Goal: Information Seeking & Learning: Learn about a topic

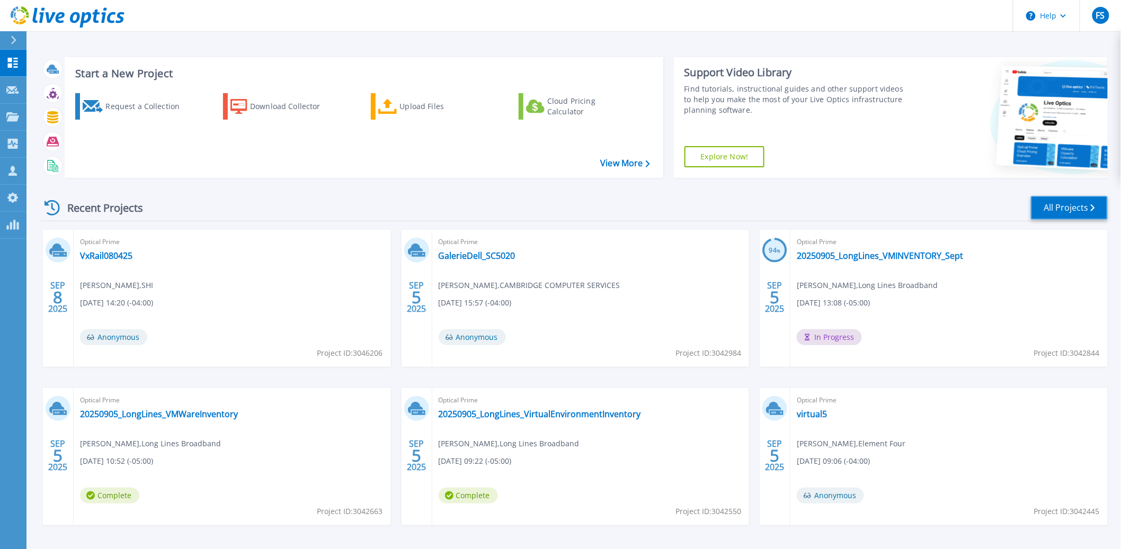
click at [1103, 209] on link "All Projects" at bounding box center [1069, 208] width 77 height 24
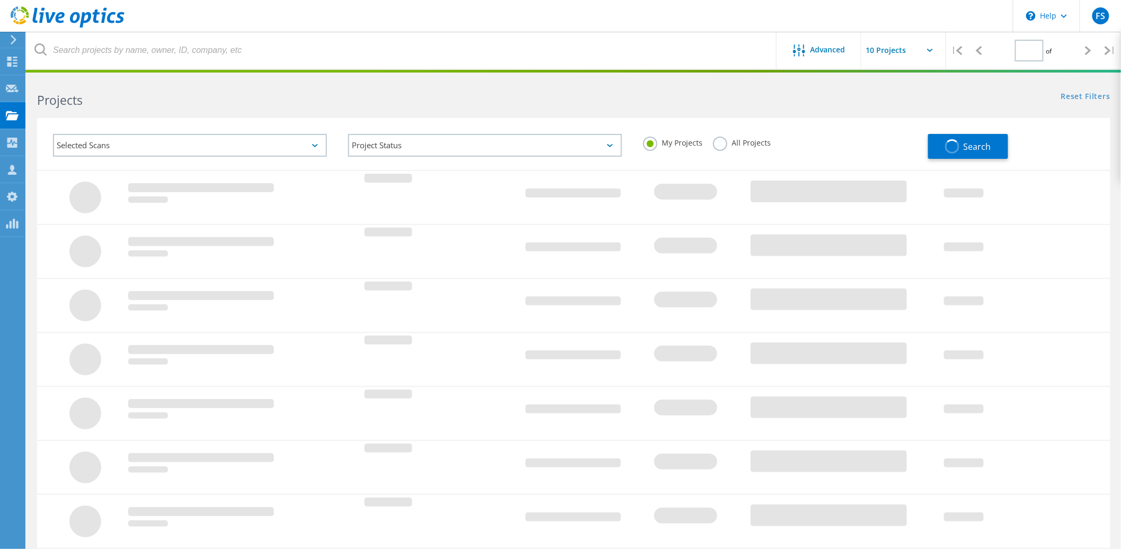
type input "2"
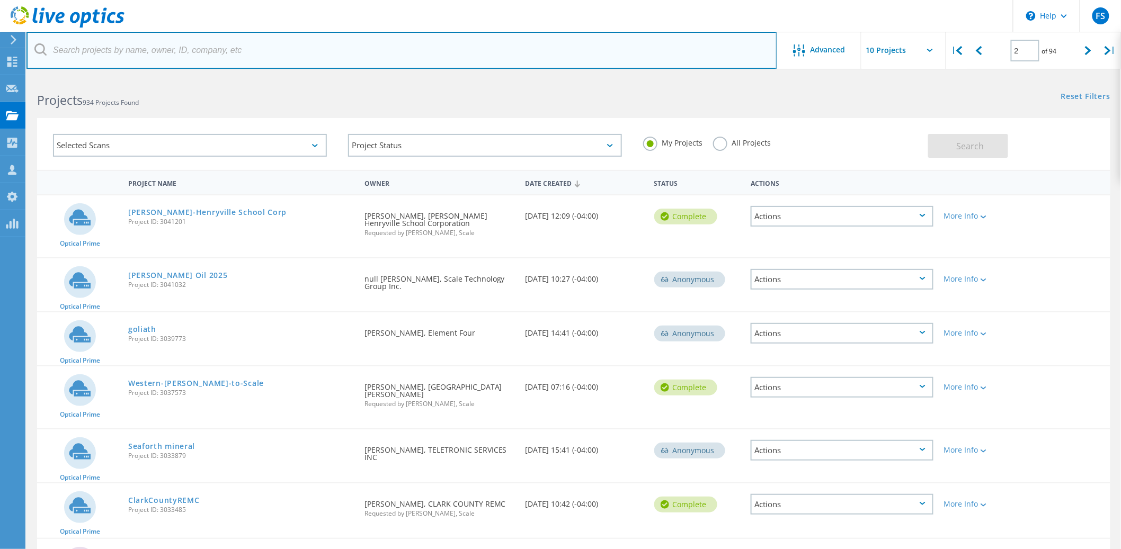
click at [195, 53] on input "text" at bounding box center [401, 50] width 751 height 37
type input "sandusky"
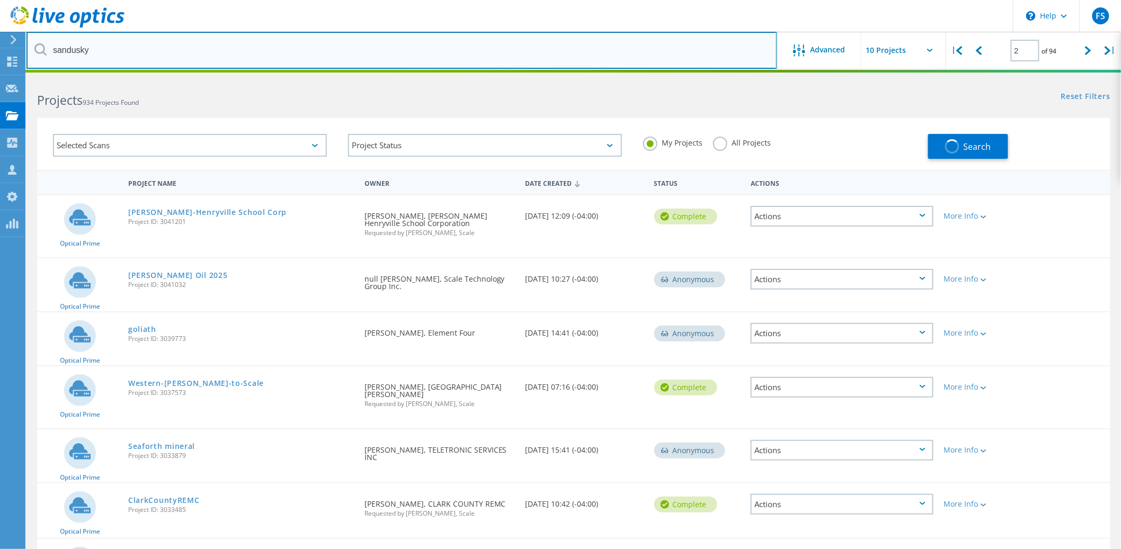
type input "1"
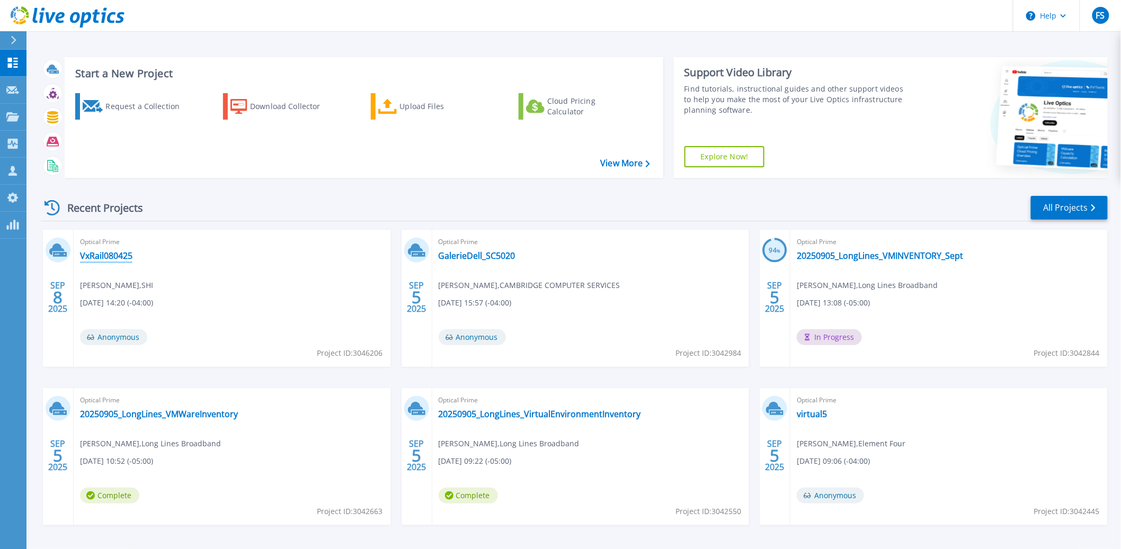
click at [104, 254] on link "VxRail080425" at bounding box center [106, 256] width 52 height 11
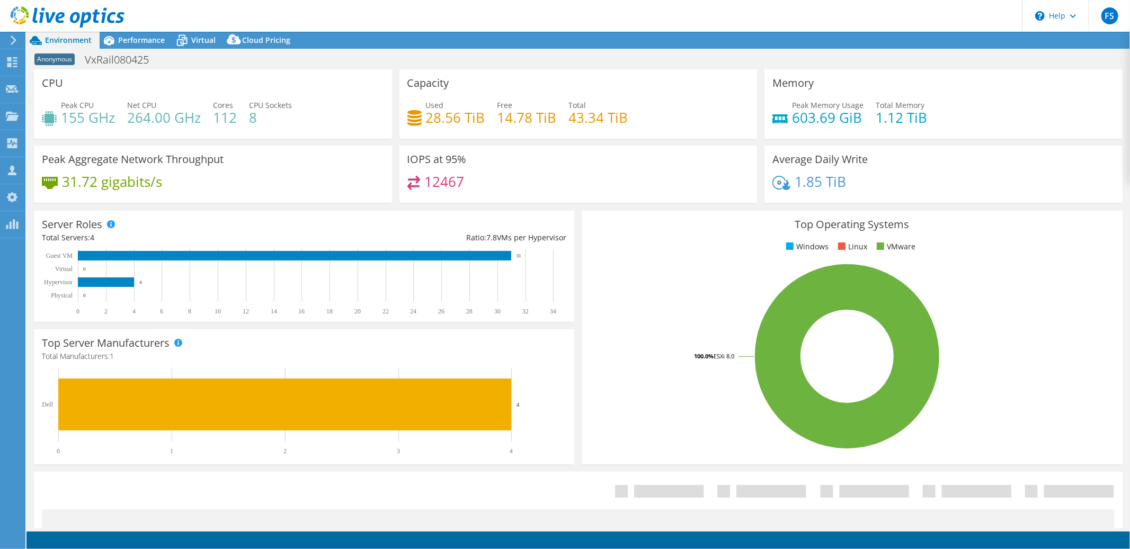
select select "USD"
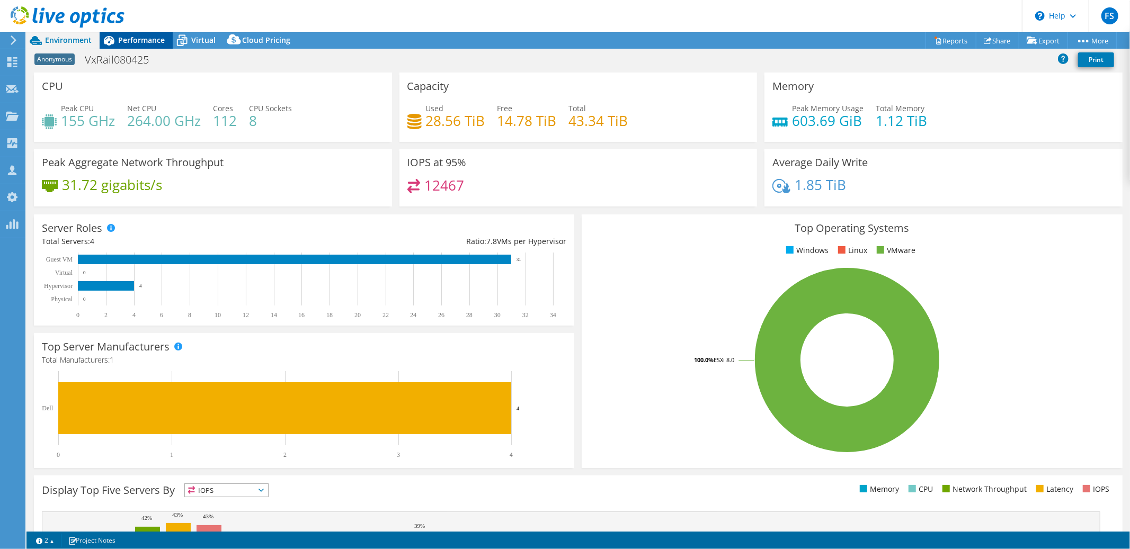
click at [140, 39] on span "Performance" at bounding box center [141, 40] width 47 height 10
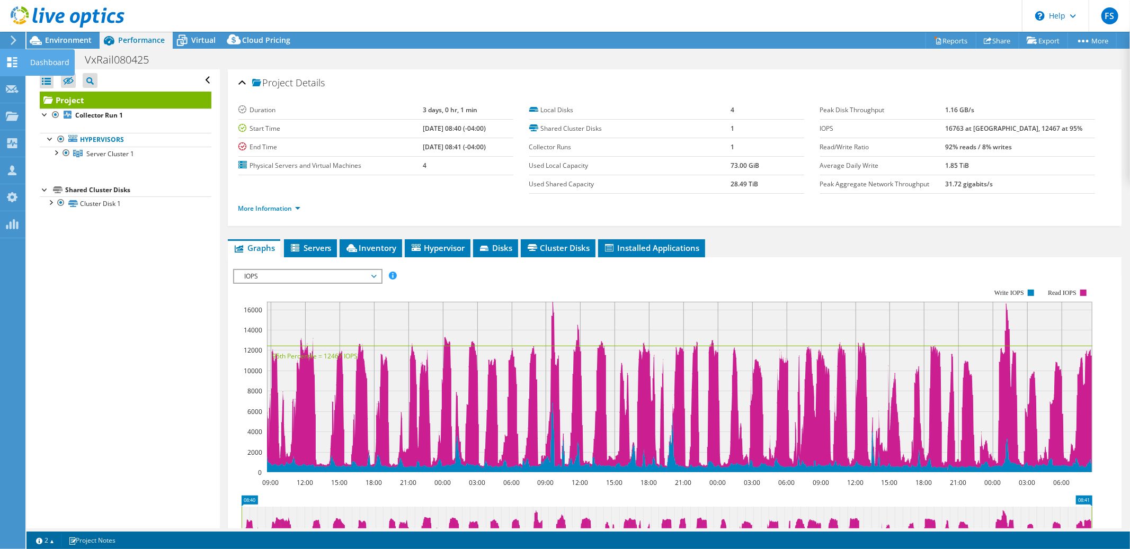
click at [7, 61] on icon at bounding box center [12, 62] width 13 height 10
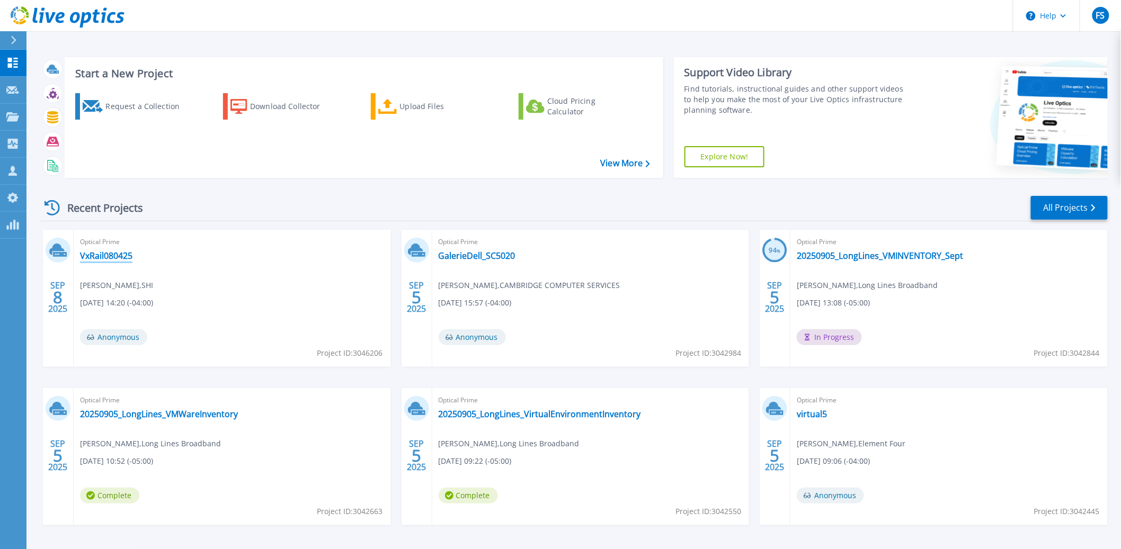
click at [109, 256] on link "VxRail080425" at bounding box center [106, 256] width 52 height 11
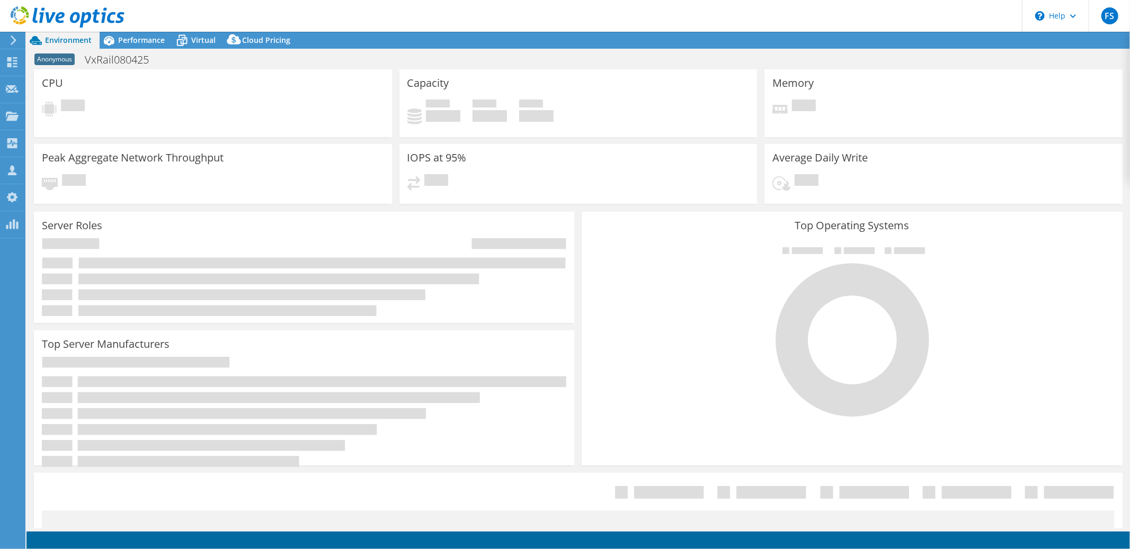
select select "USD"
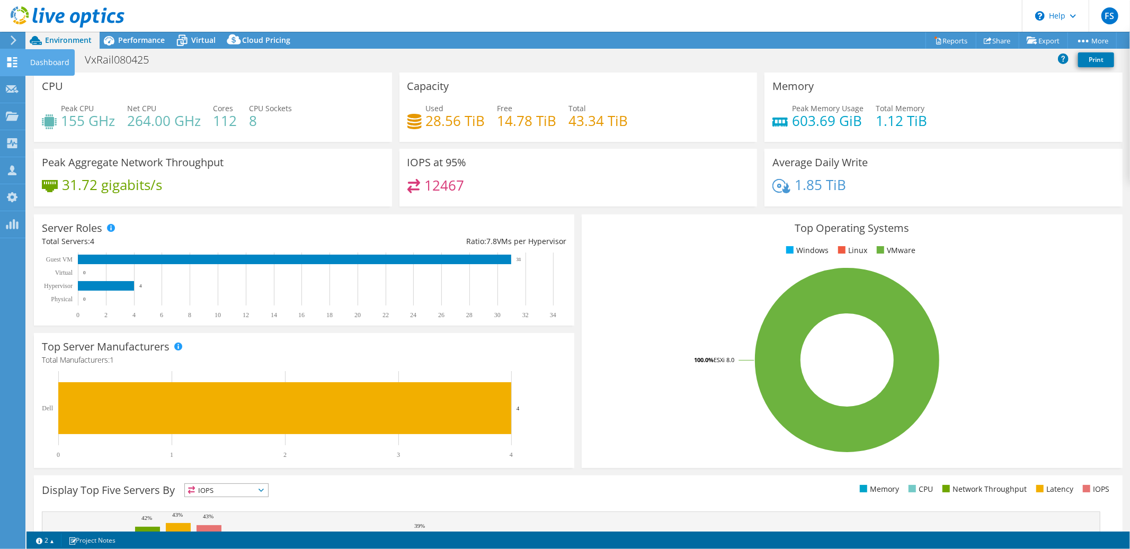
click at [13, 60] on icon at bounding box center [12, 62] width 13 height 10
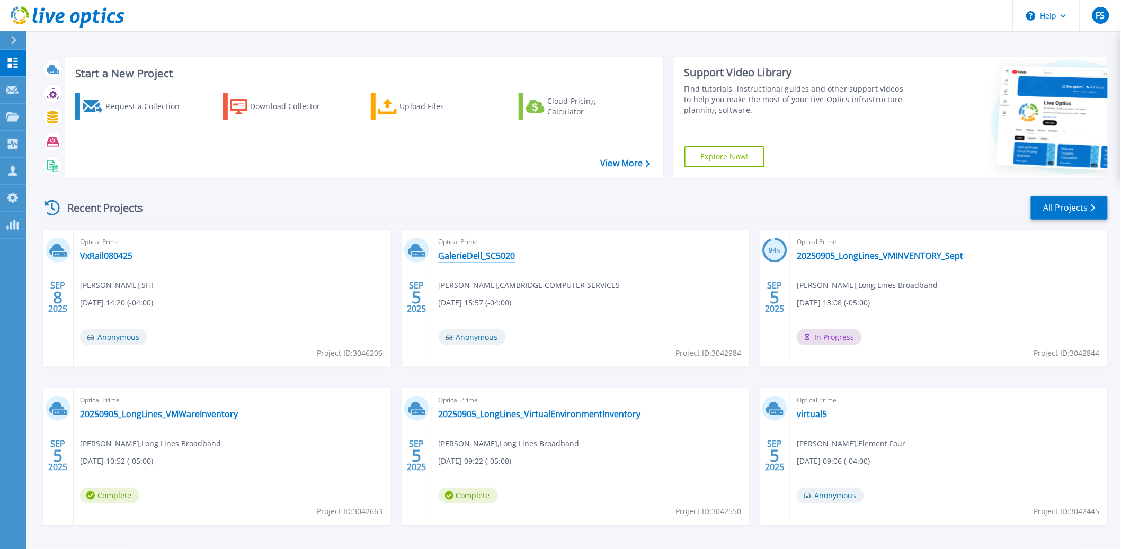
click at [474, 256] on link "GalerieDell_SC5020" at bounding box center [477, 256] width 77 height 11
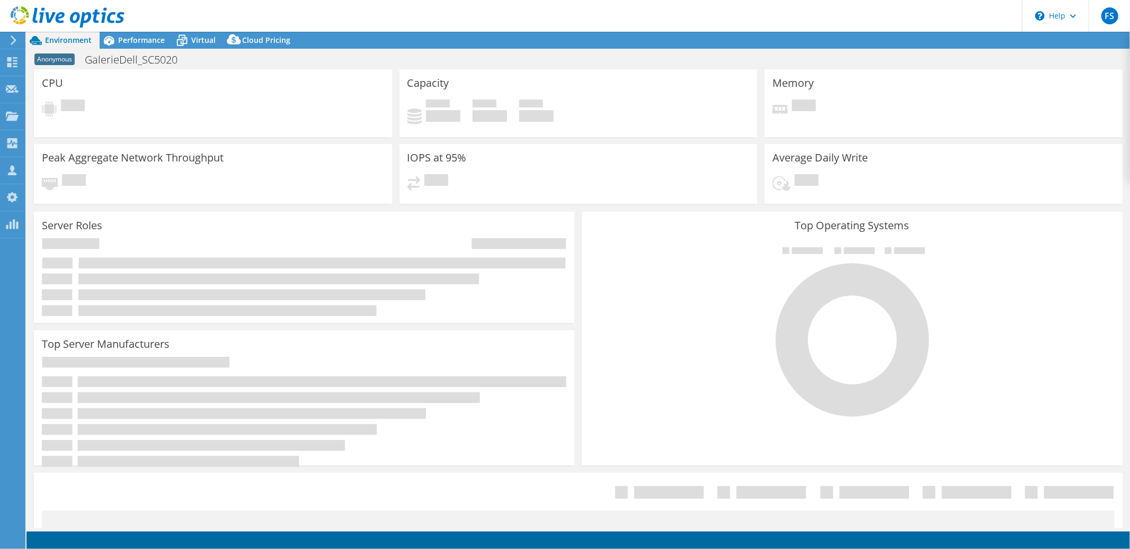
select select "USD"
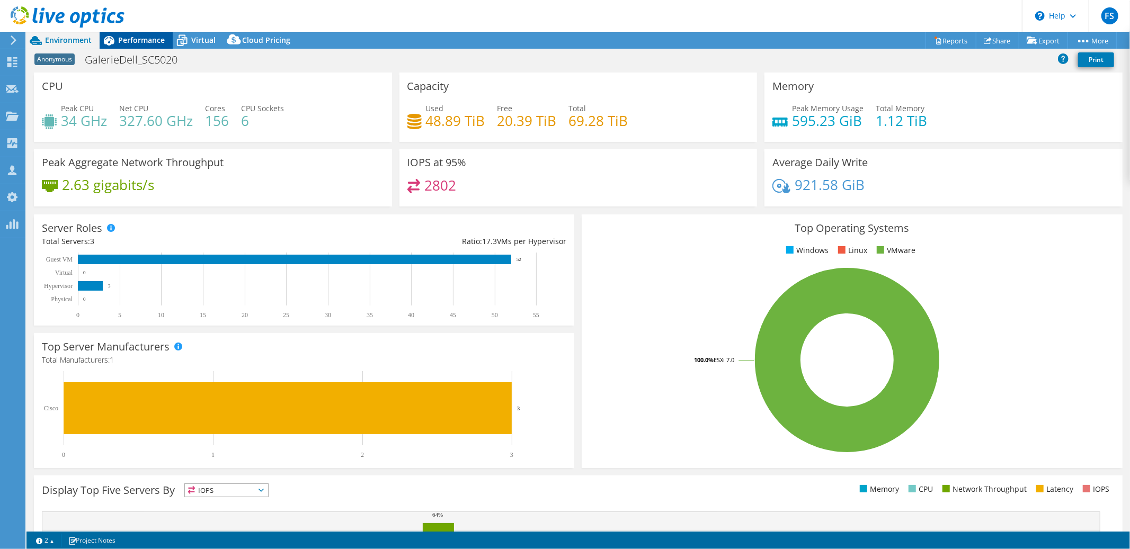
click at [141, 38] on span "Performance" at bounding box center [141, 40] width 47 height 10
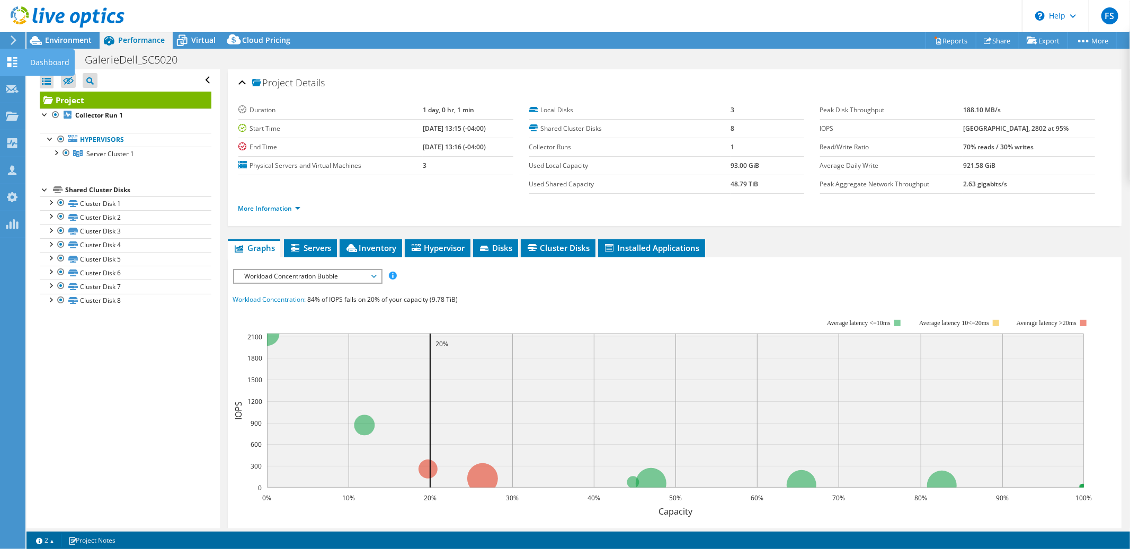
click at [9, 61] on icon at bounding box center [12, 62] width 13 height 10
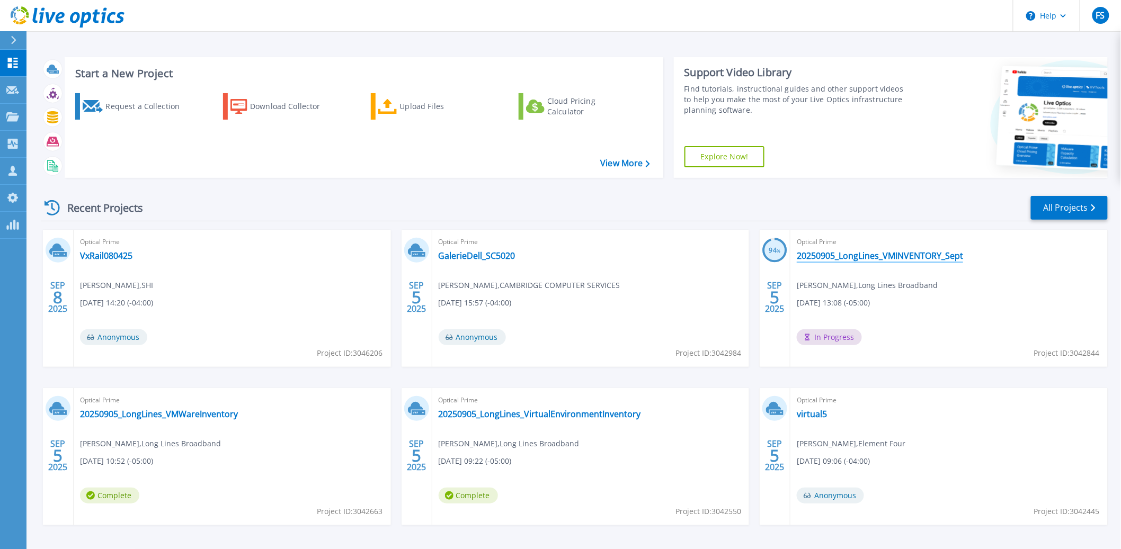
click at [901, 254] on link "20250905_LongLines_VMINVENTORY_Sept" at bounding box center [880, 256] width 166 height 11
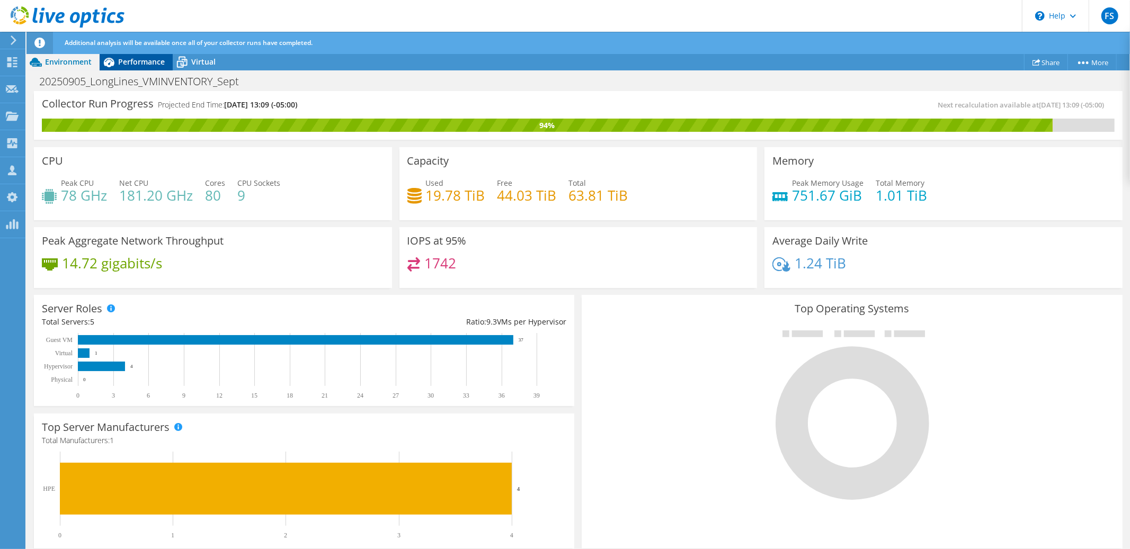
click at [140, 60] on span "Performance" at bounding box center [141, 62] width 47 height 10
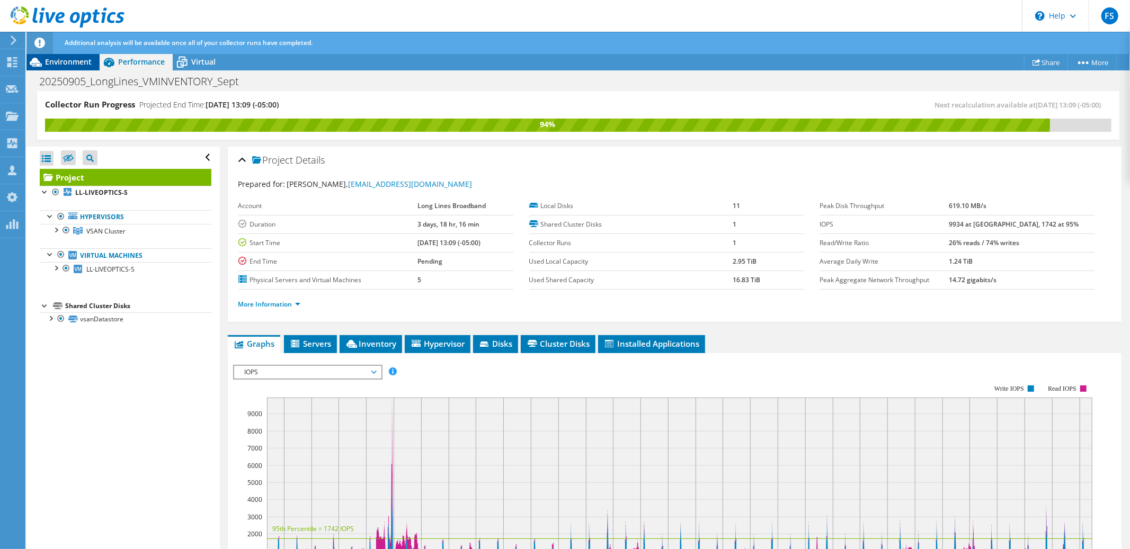
click at [68, 62] on span "Environment" at bounding box center [68, 62] width 47 height 10
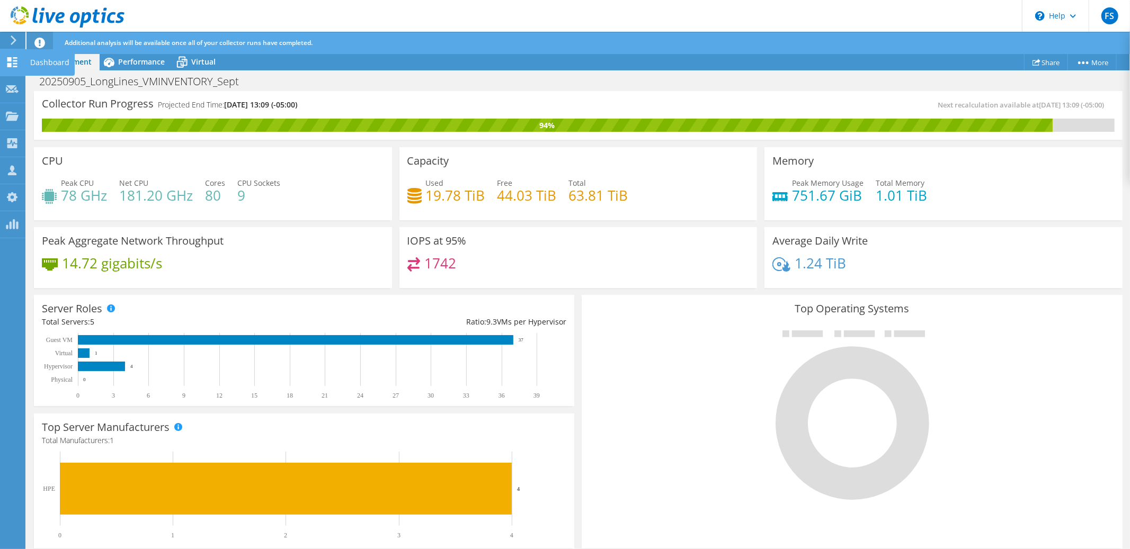
click at [14, 65] on use at bounding box center [12, 62] width 10 height 10
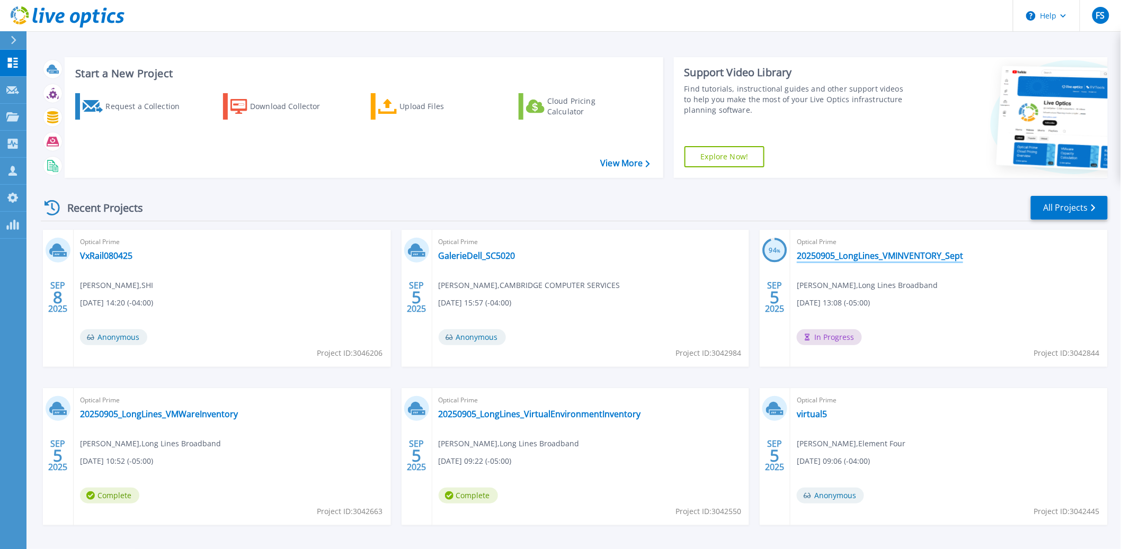
click at [873, 259] on link "20250905_LongLines_VMINVENTORY_Sept" at bounding box center [880, 256] width 166 height 11
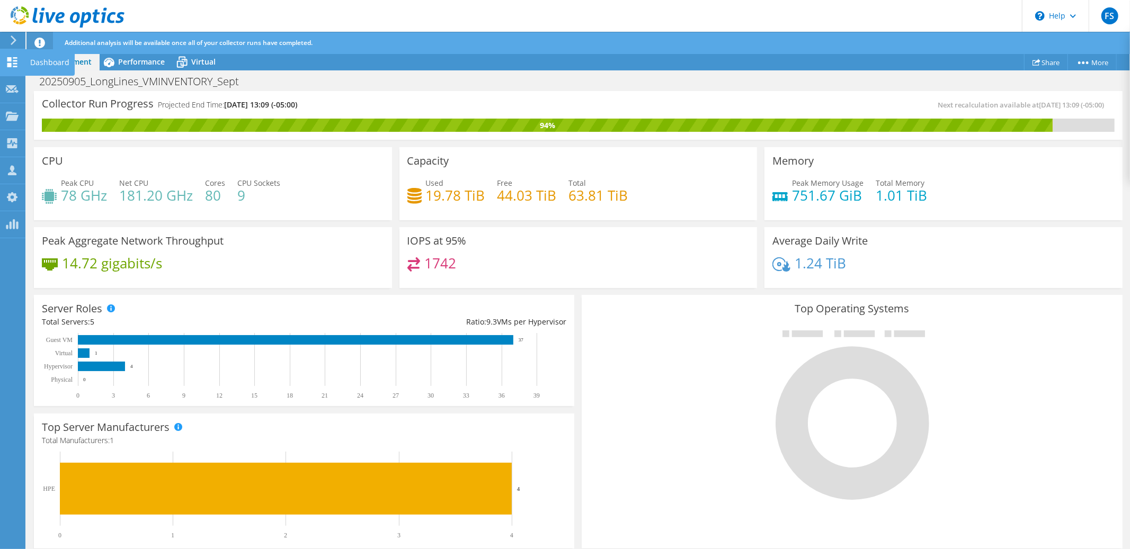
click at [10, 66] on use at bounding box center [12, 62] width 10 height 10
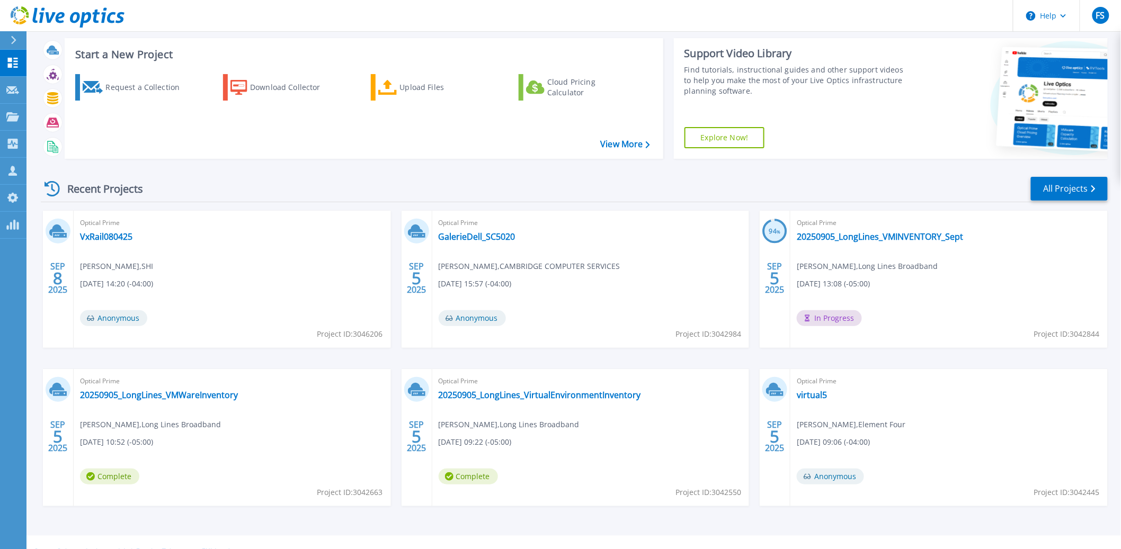
scroll to position [38, 0]
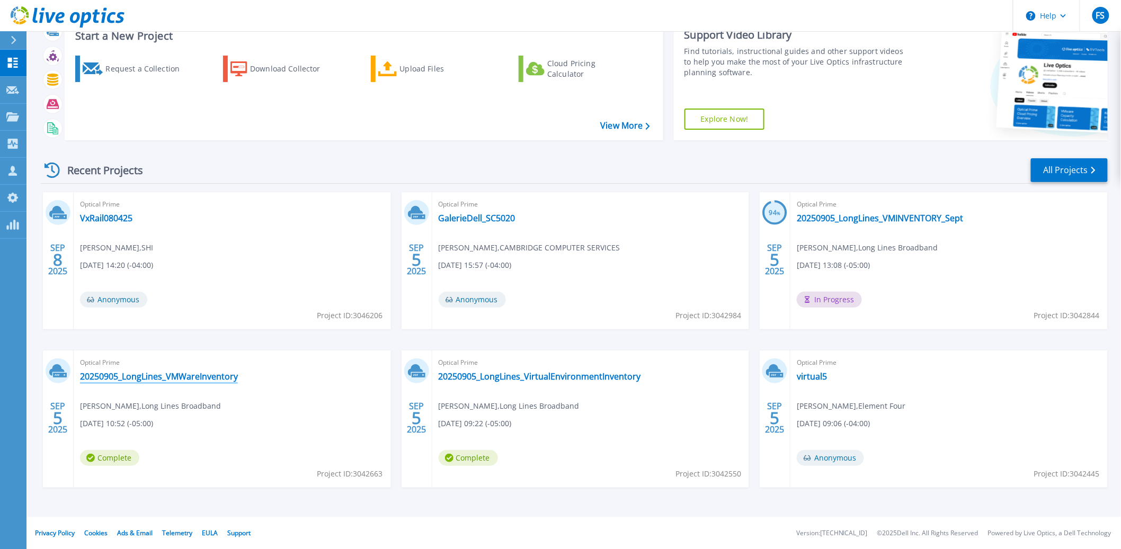
click at [159, 378] on link "20250905_LongLines_VMWareInventory" at bounding box center [159, 376] width 158 height 11
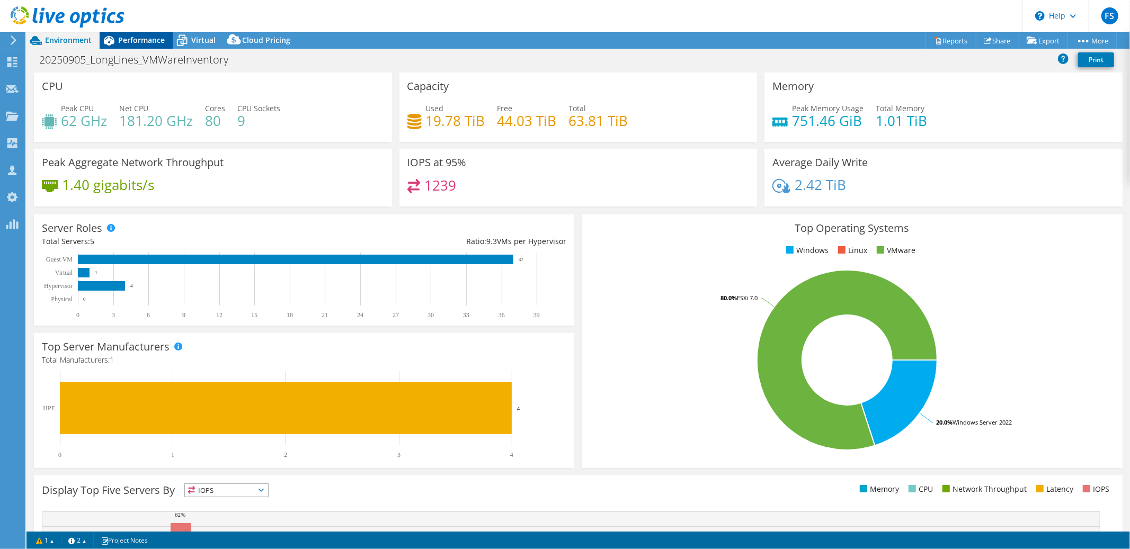
click at [131, 44] on span "Performance" at bounding box center [141, 40] width 47 height 10
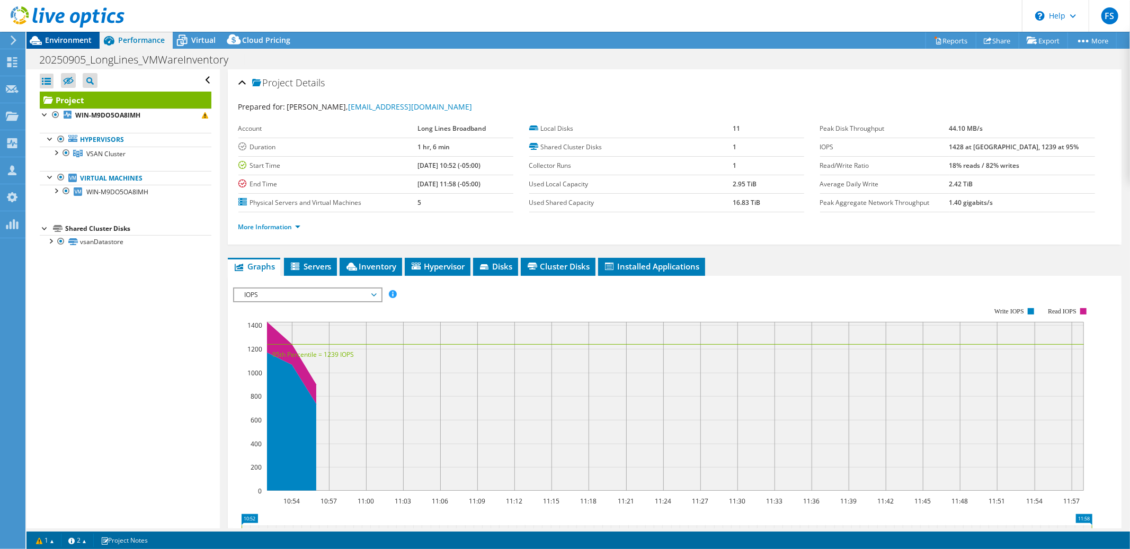
click at [65, 39] on span "Environment" at bounding box center [68, 40] width 47 height 10
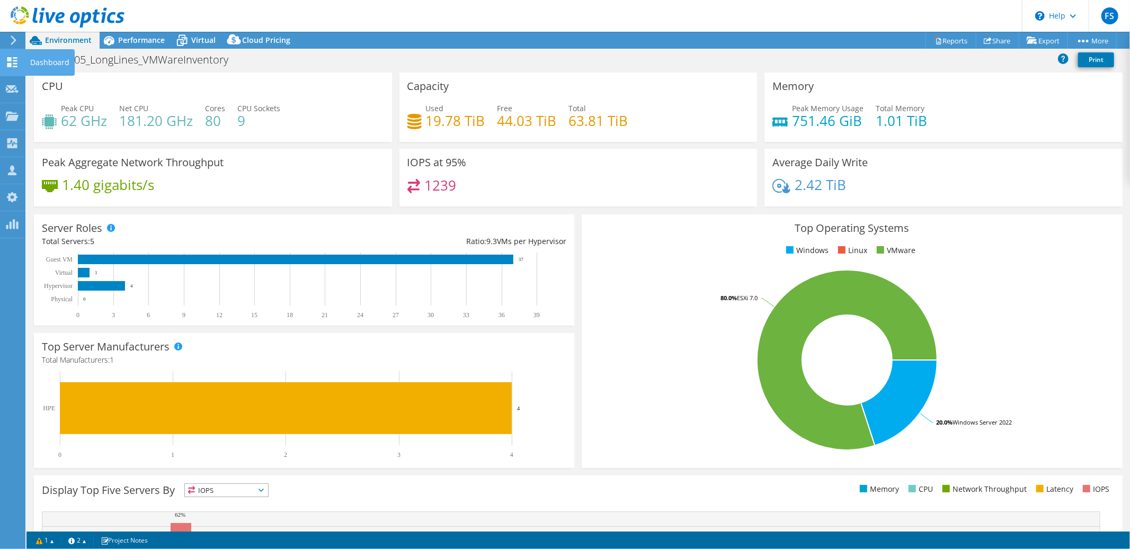
click at [7, 60] on use at bounding box center [12, 62] width 10 height 10
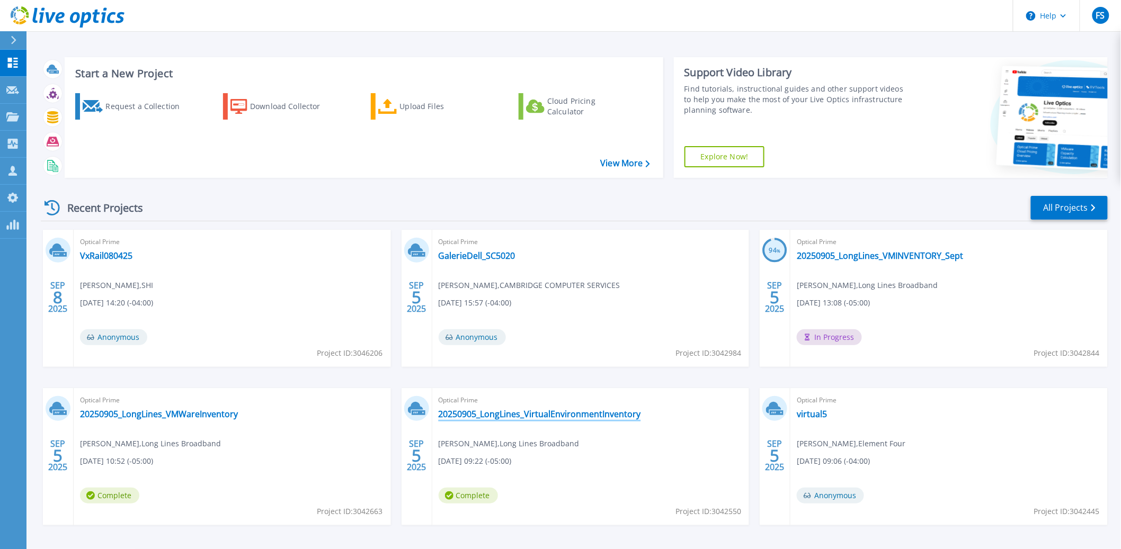
click at [543, 416] on link "20250905_LongLines_VirtualEnvironmentInventory" at bounding box center [540, 414] width 202 height 11
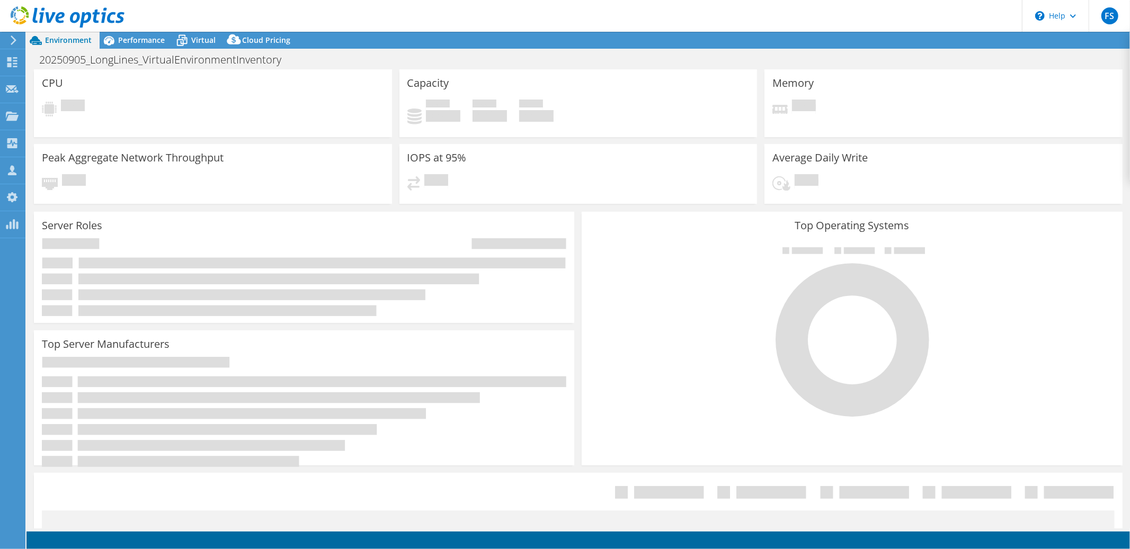
select select "USD"
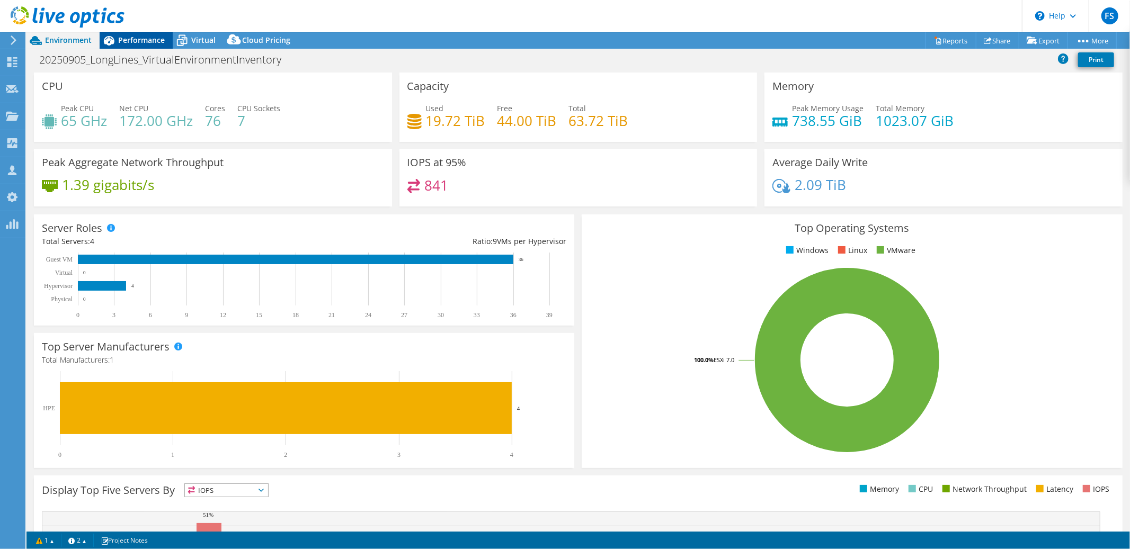
click at [140, 42] on span "Performance" at bounding box center [141, 40] width 47 height 10
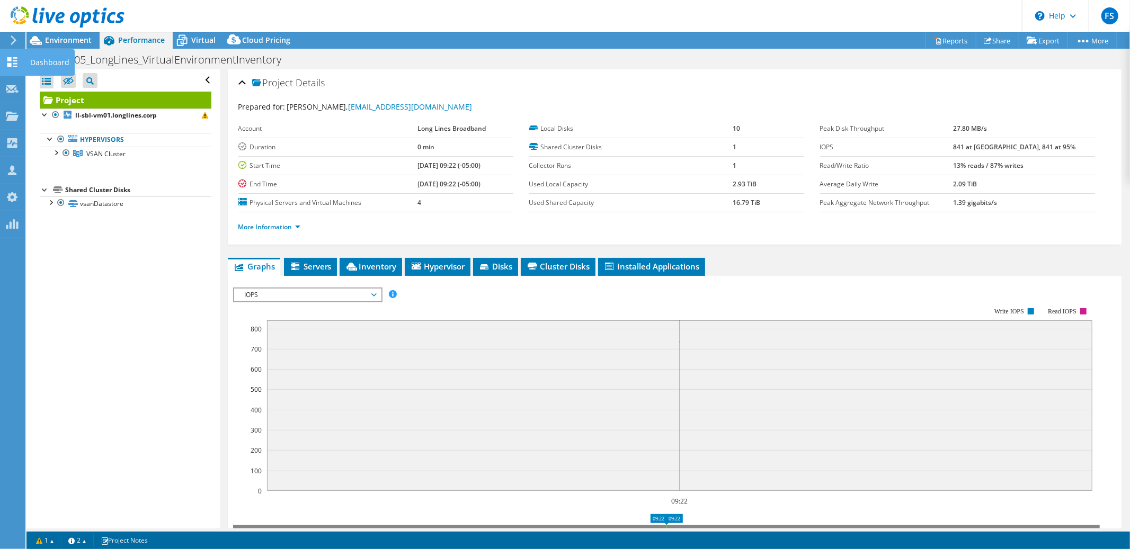
click at [8, 66] on use at bounding box center [12, 62] width 10 height 10
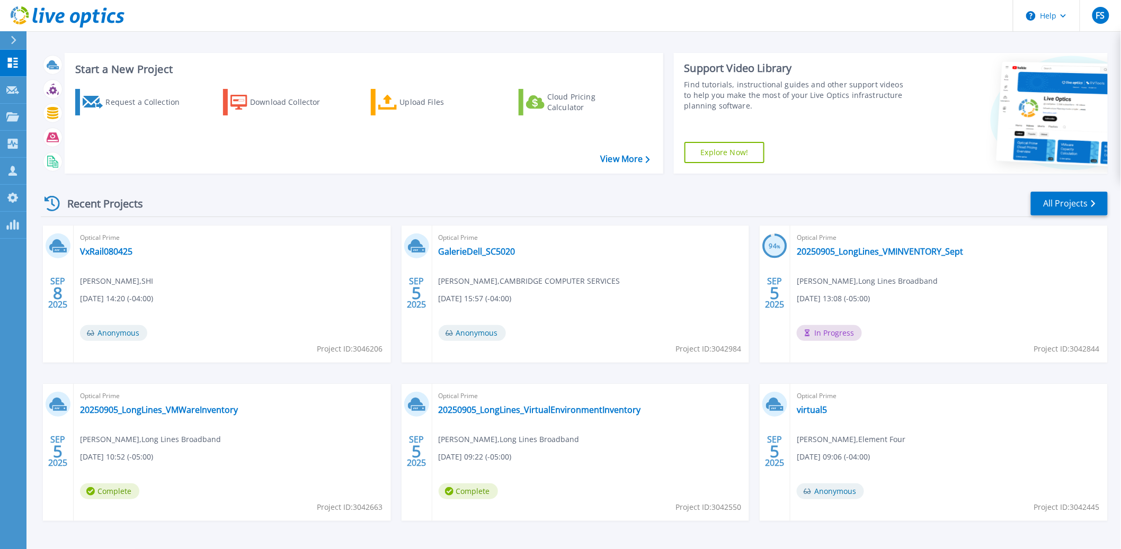
scroll to position [38, 0]
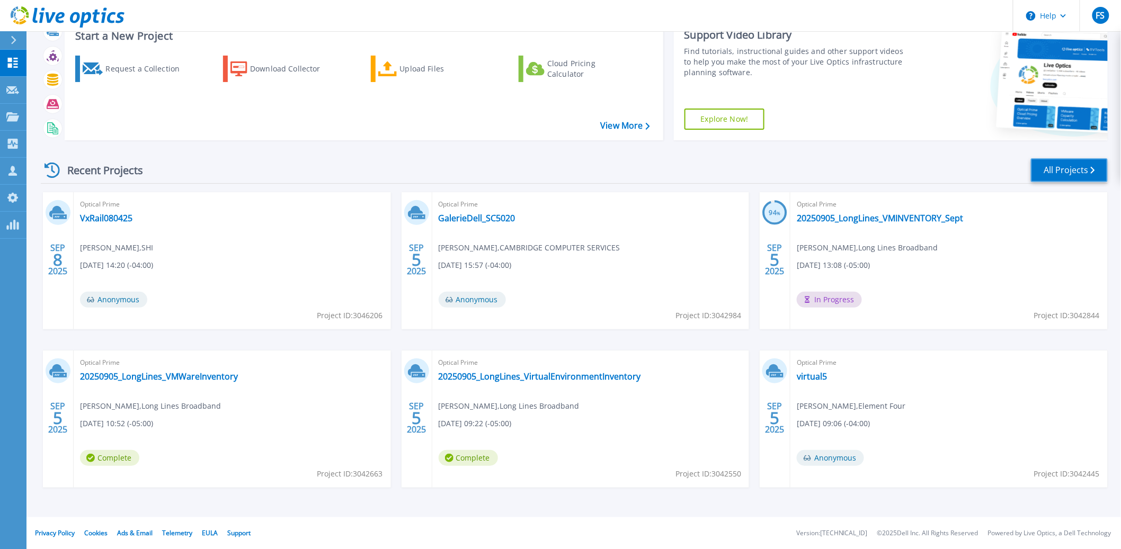
click at [1076, 175] on link "All Projects" at bounding box center [1069, 170] width 77 height 24
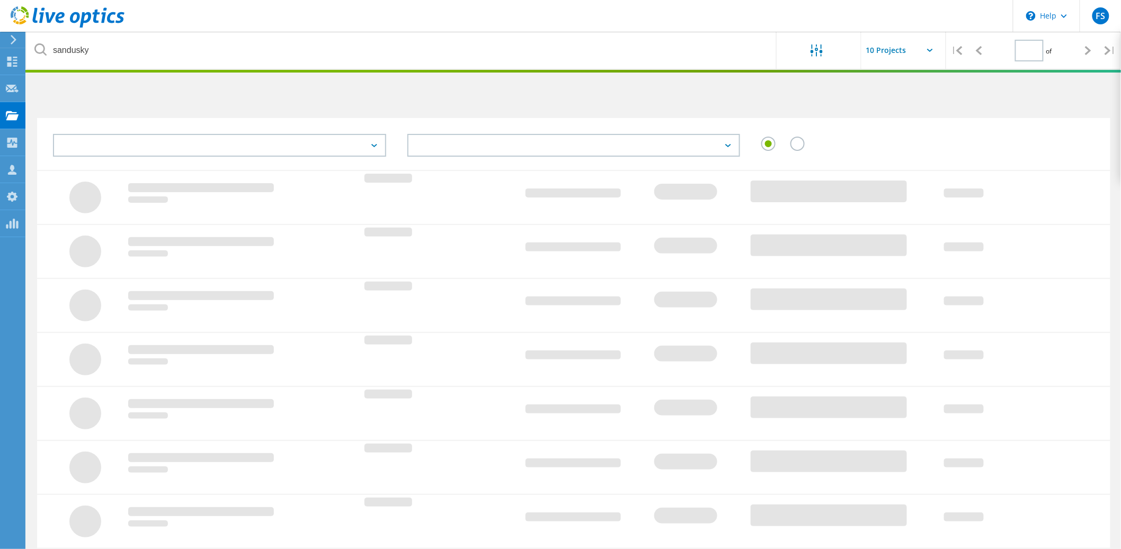
type input "1"
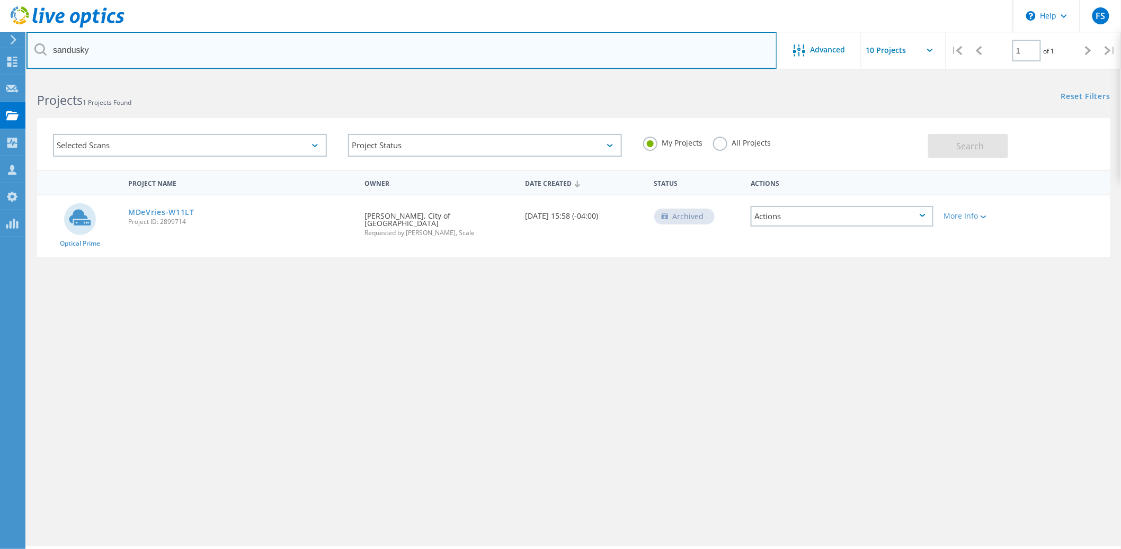
click at [114, 55] on input "sandusky" at bounding box center [401, 50] width 751 height 37
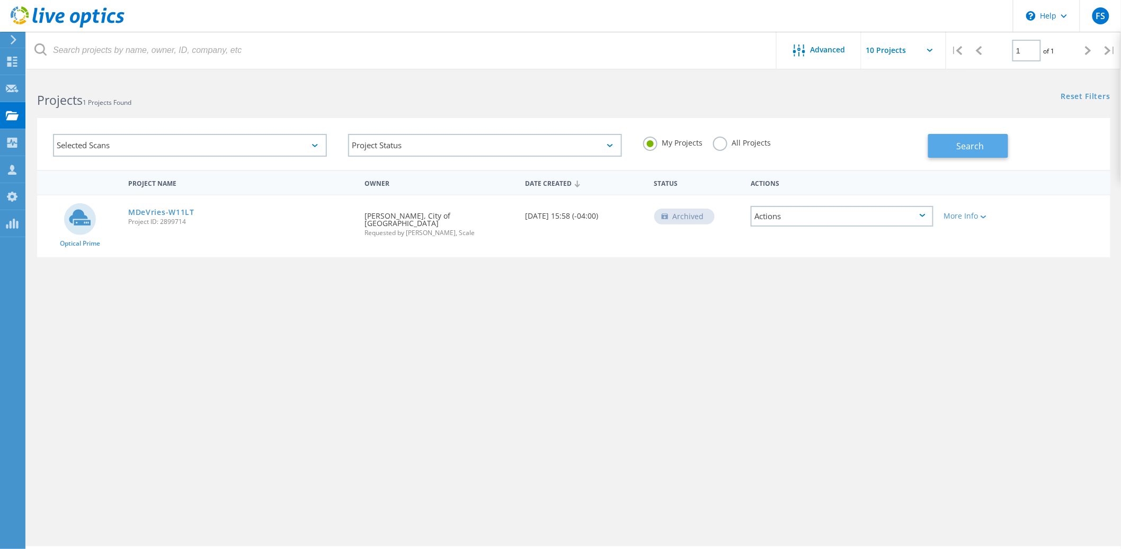
click at [991, 148] on button "Search" at bounding box center [968, 146] width 80 height 24
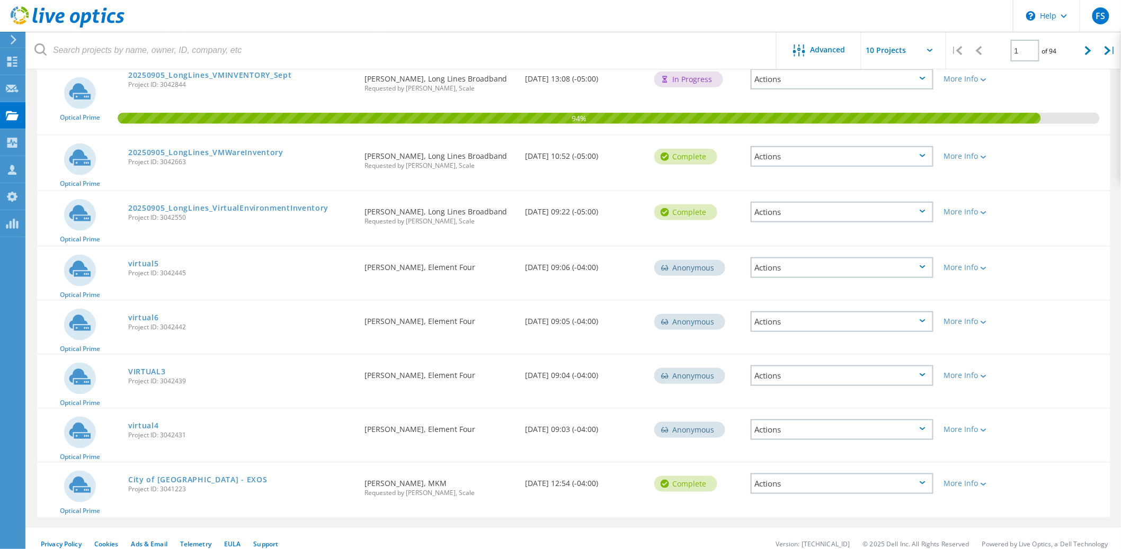
scroll to position [250, 0]
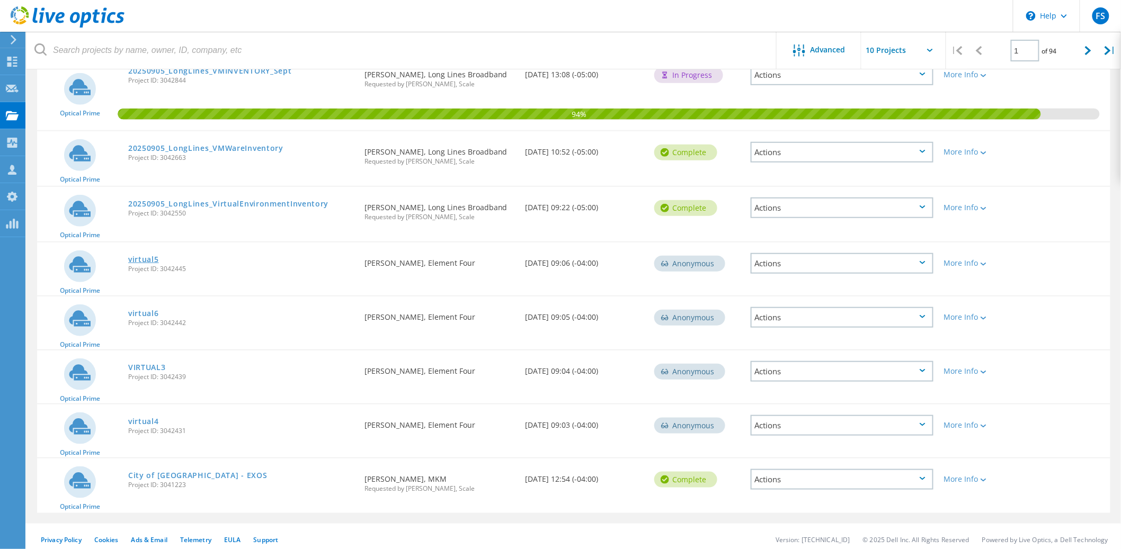
click at [149, 256] on link "virtual5" at bounding box center [143, 259] width 31 height 7
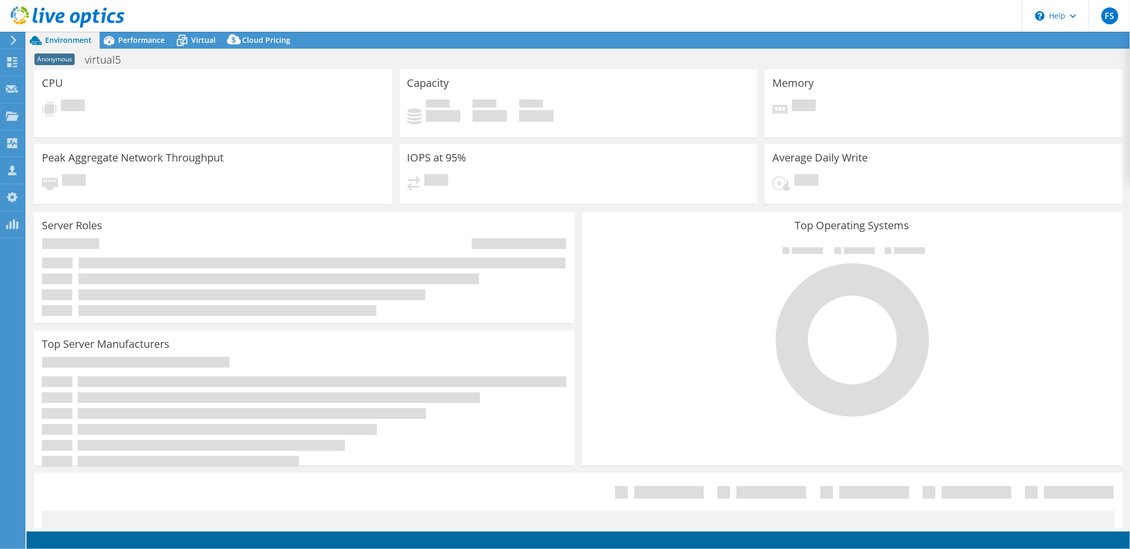
select select "USD"
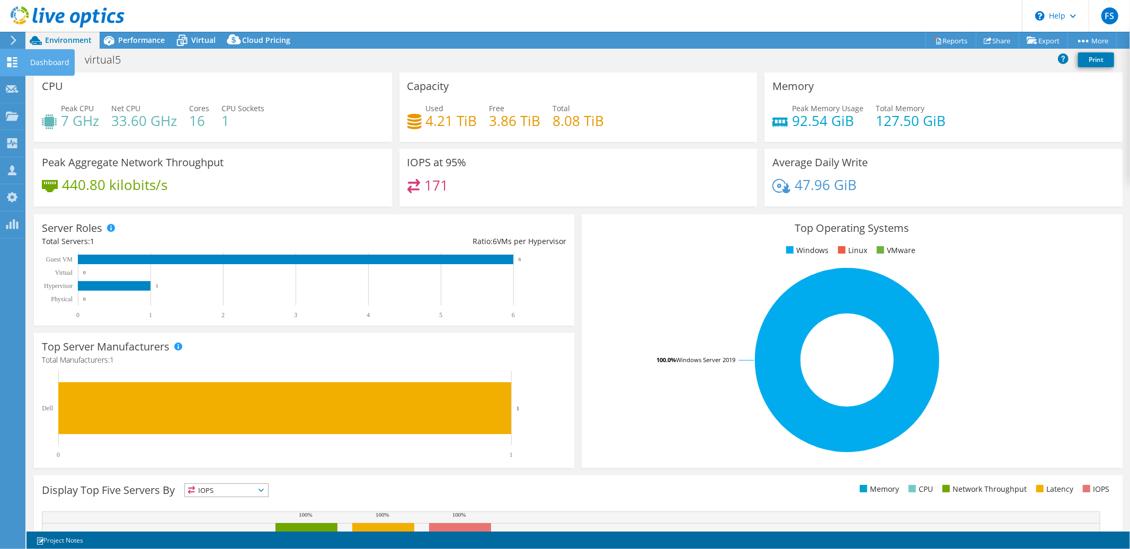
click at [8, 65] on use at bounding box center [12, 62] width 10 height 10
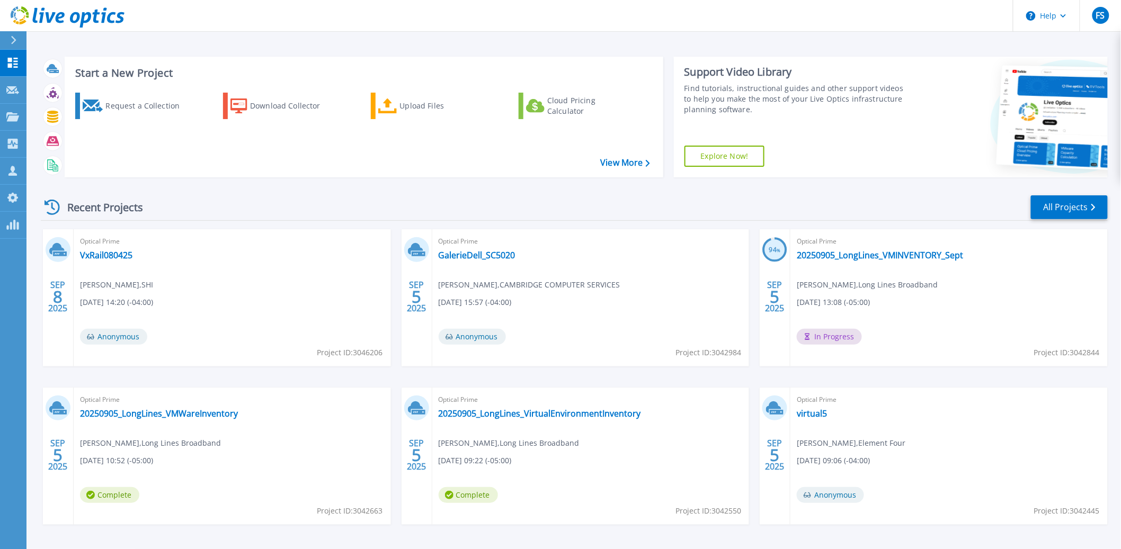
scroll to position [2, 0]
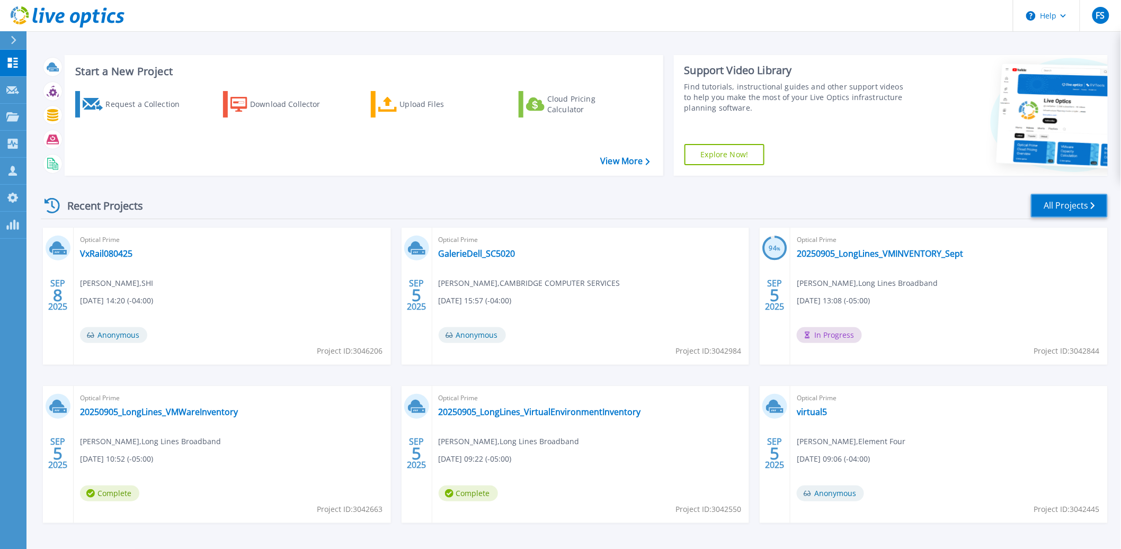
drag, startPoint x: 1066, startPoint y: 206, endPoint x: 1049, endPoint y: 211, distance: 17.6
click at [1066, 206] on link "All Projects" at bounding box center [1069, 206] width 77 height 24
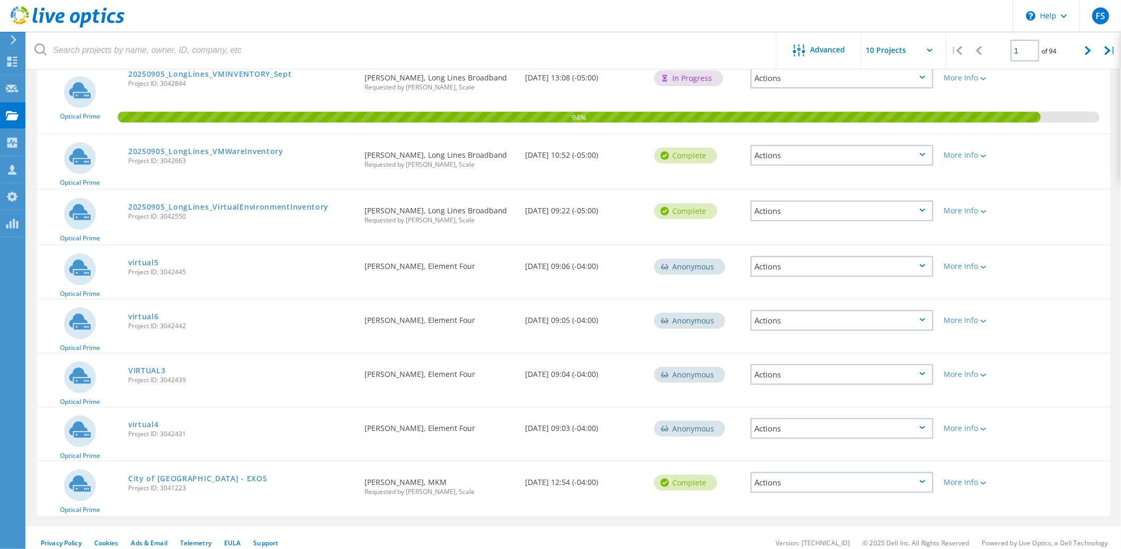
scroll to position [250, 0]
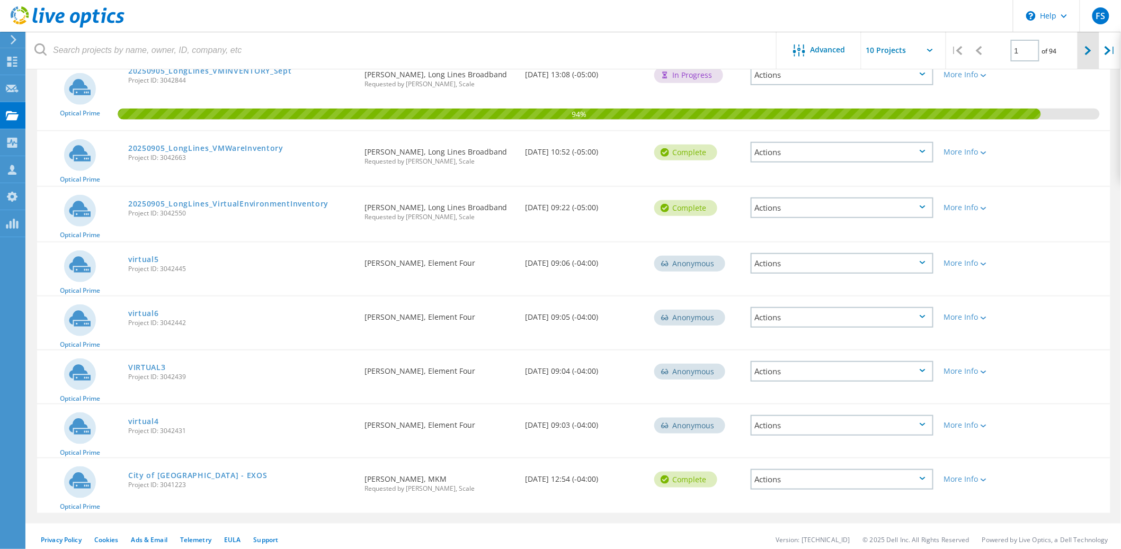
click at [1087, 50] on icon at bounding box center [1088, 50] width 6 height 9
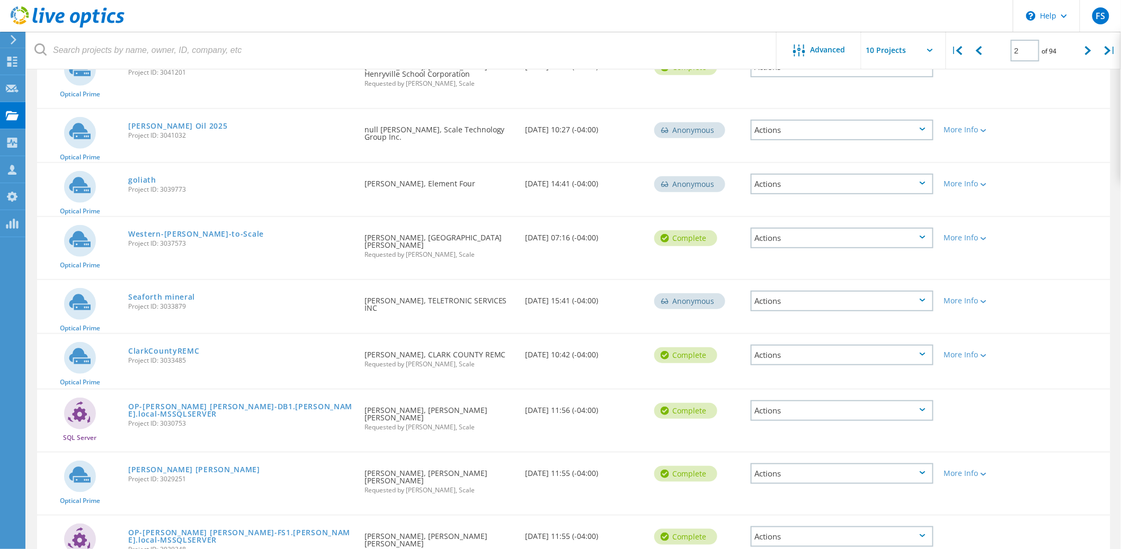
scroll to position [0, 0]
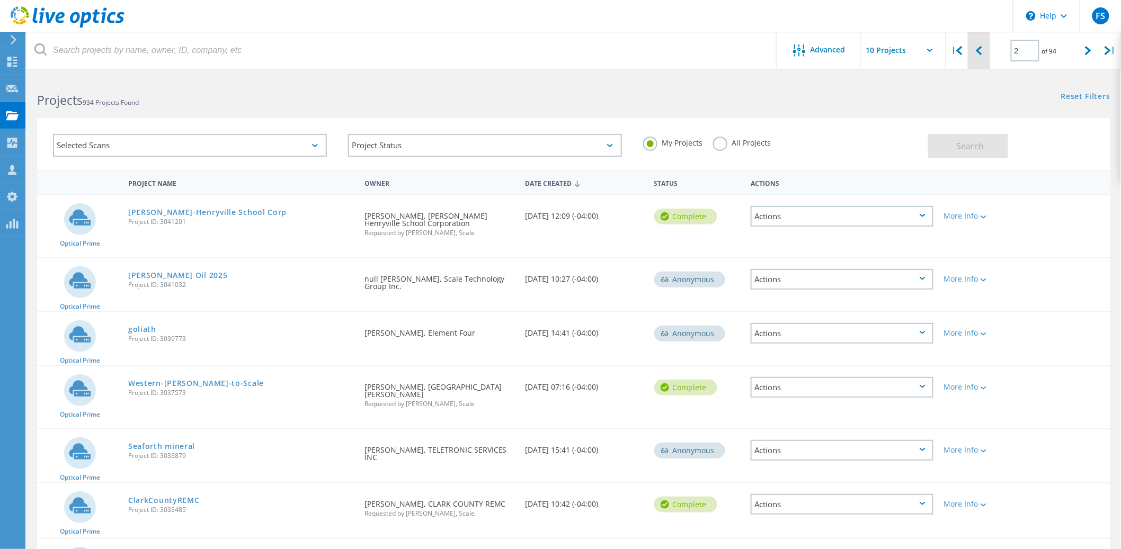
click at [982, 49] on icon at bounding box center [979, 50] width 6 height 9
type input "1"
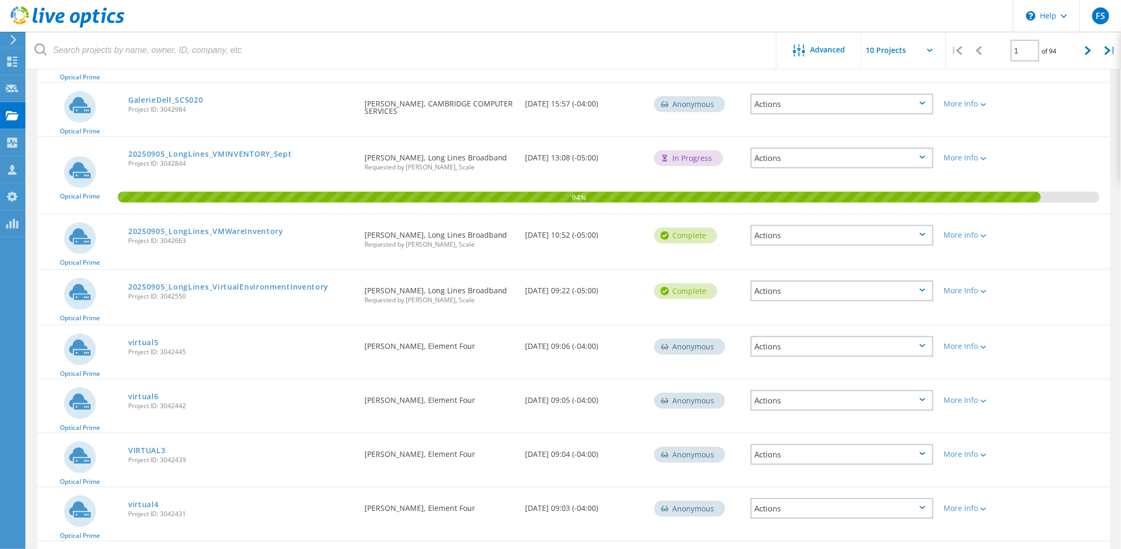
scroll to position [250, 0]
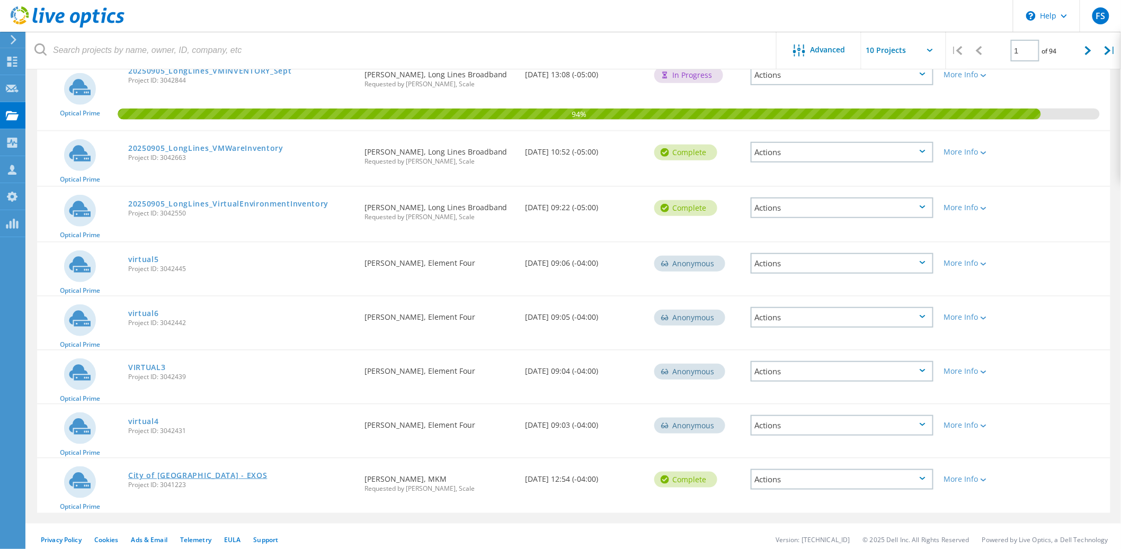
click at [187, 472] on link "City of [GEOGRAPHIC_DATA] - EXOS" at bounding box center [197, 475] width 139 height 7
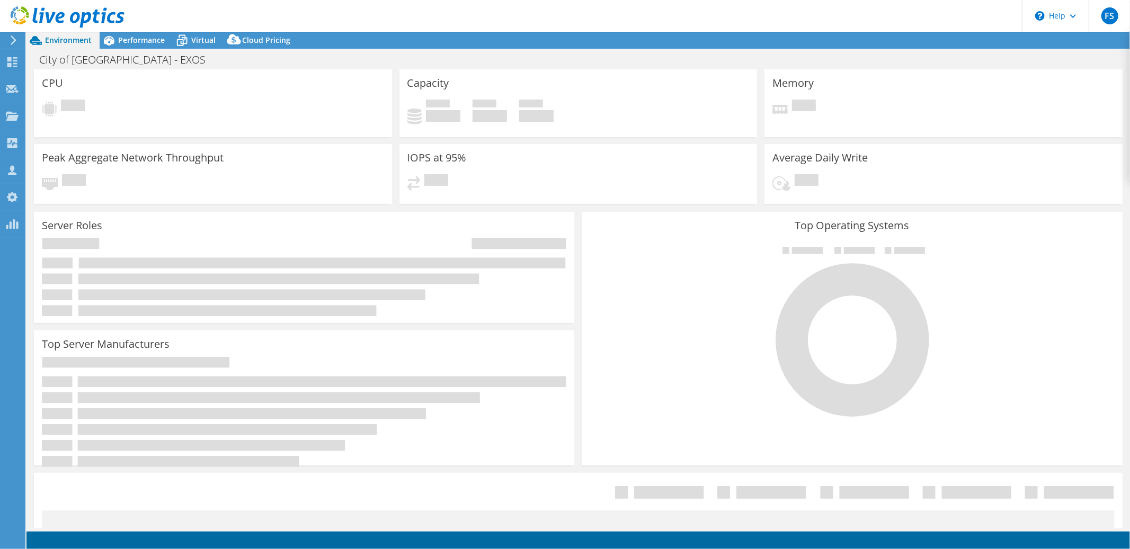
select select "USD"
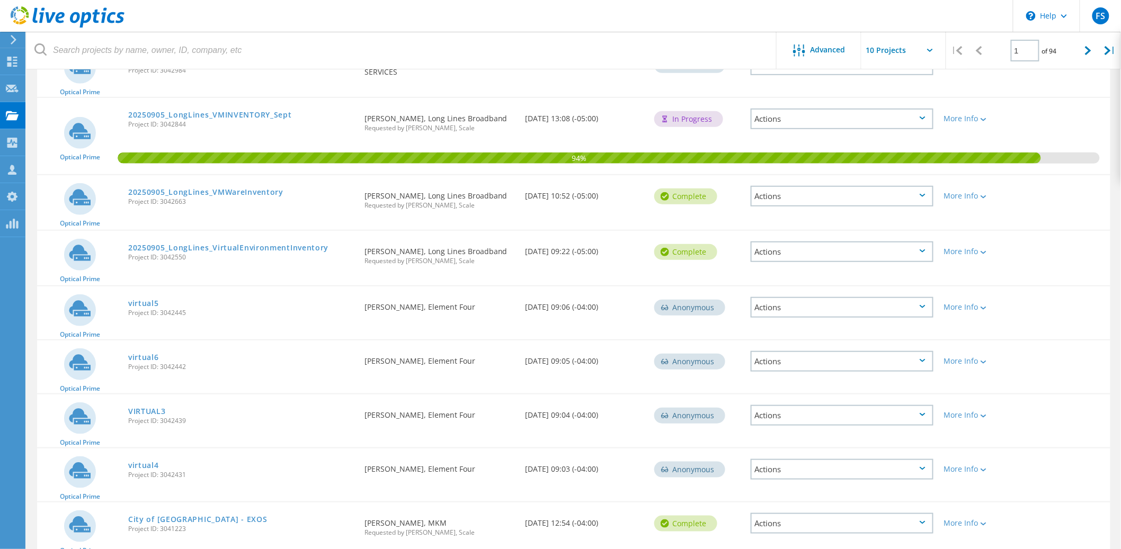
scroll to position [60, 0]
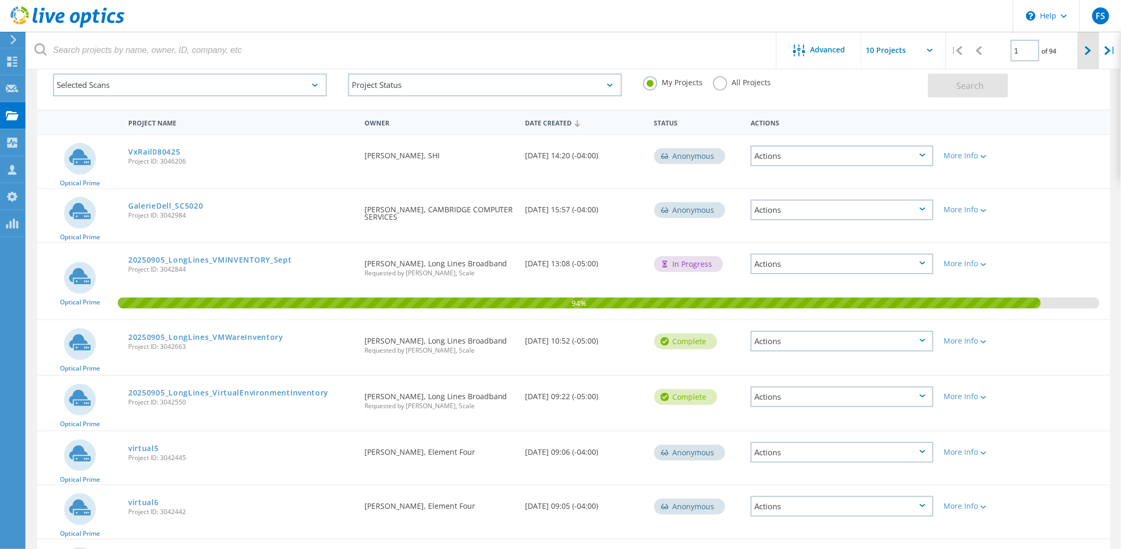
click at [1087, 51] on icon at bounding box center [1088, 50] width 6 height 9
type input "2"
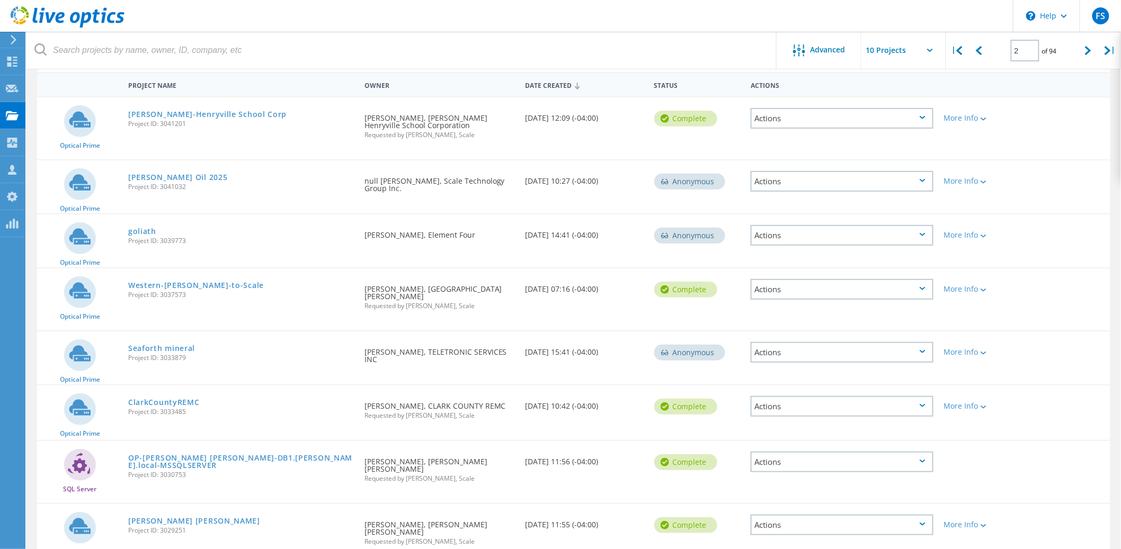
scroll to position [100, 0]
click at [209, 281] on link "Western-[PERSON_NAME]-to-Scale" at bounding box center [196, 283] width 136 height 7
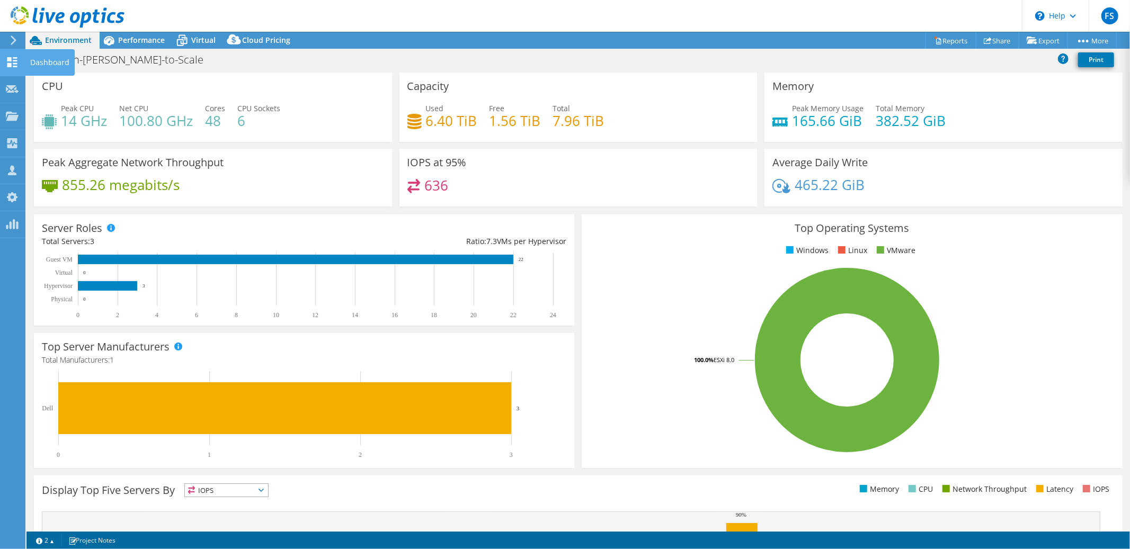
click at [17, 59] on icon at bounding box center [12, 62] width 13 height 10
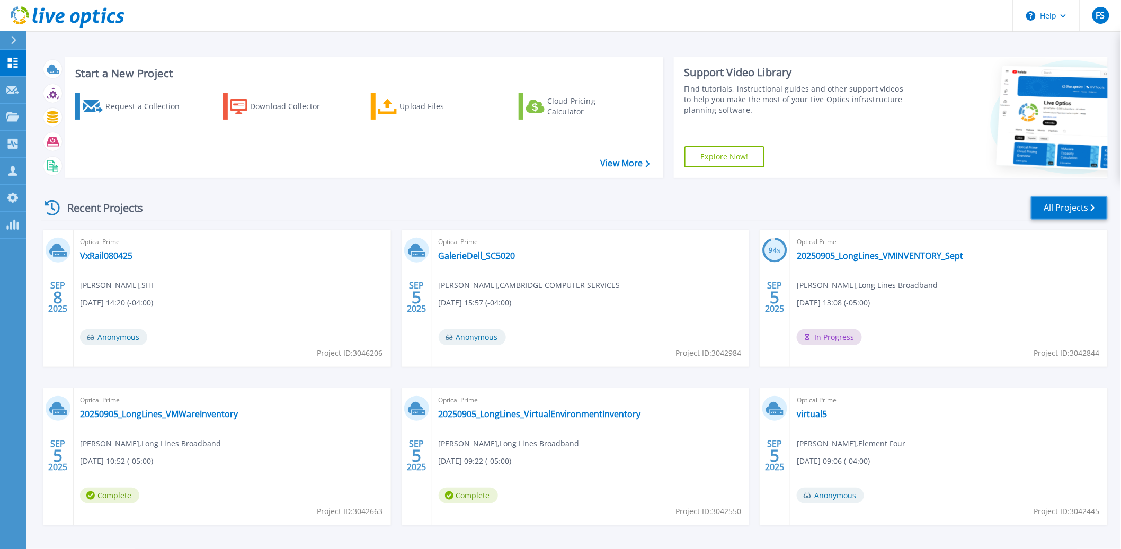
click at [1070, 209] on link "All Projects" at bounding box center [1069, 208] width 77 height 24
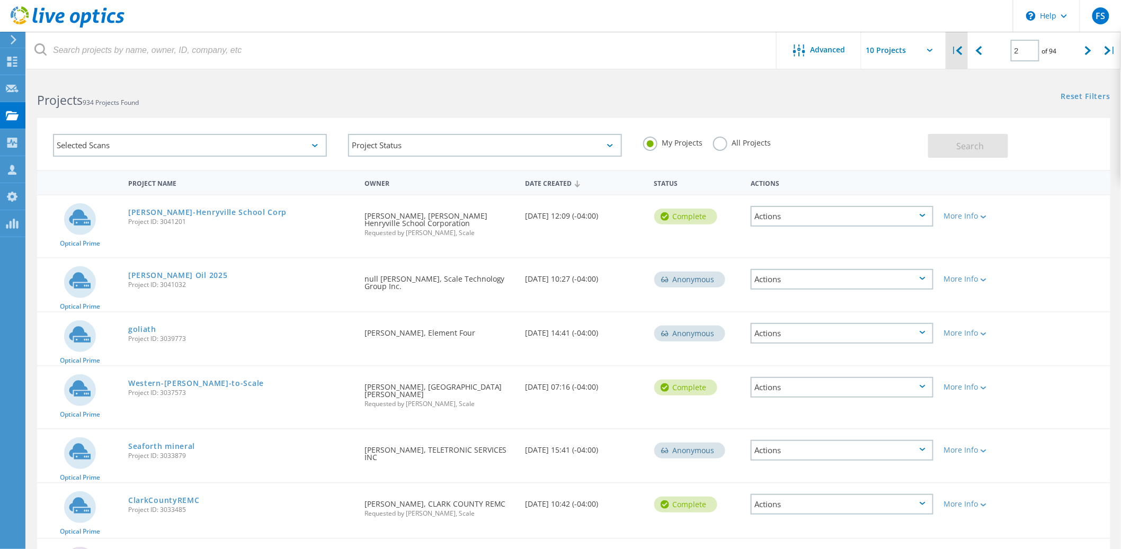
click at [960, 49] on icon at bounding box center [959, 50] width 6 height 9
type input "1"
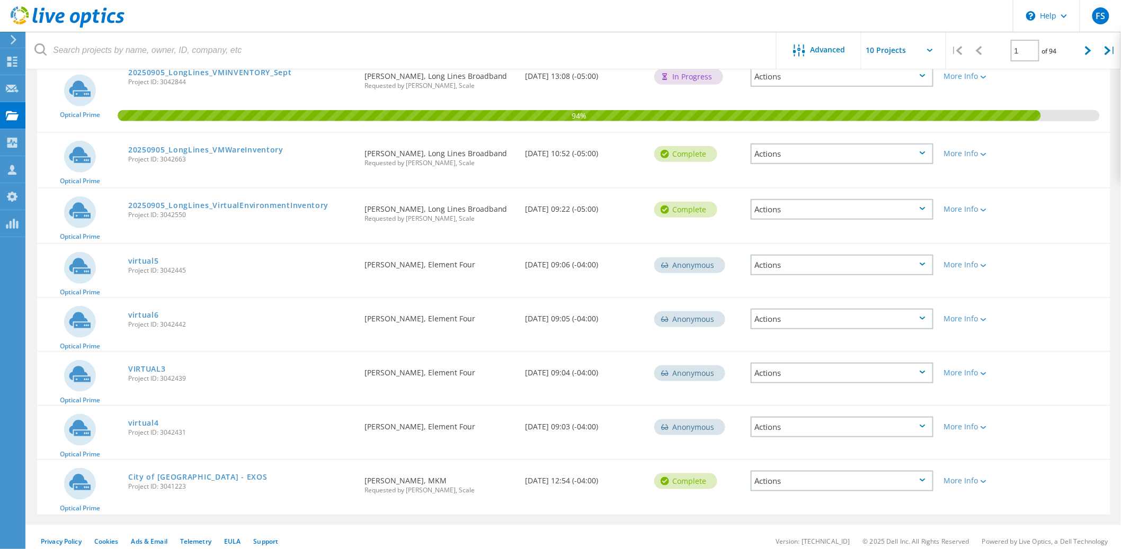
scroll to position [250, 0]
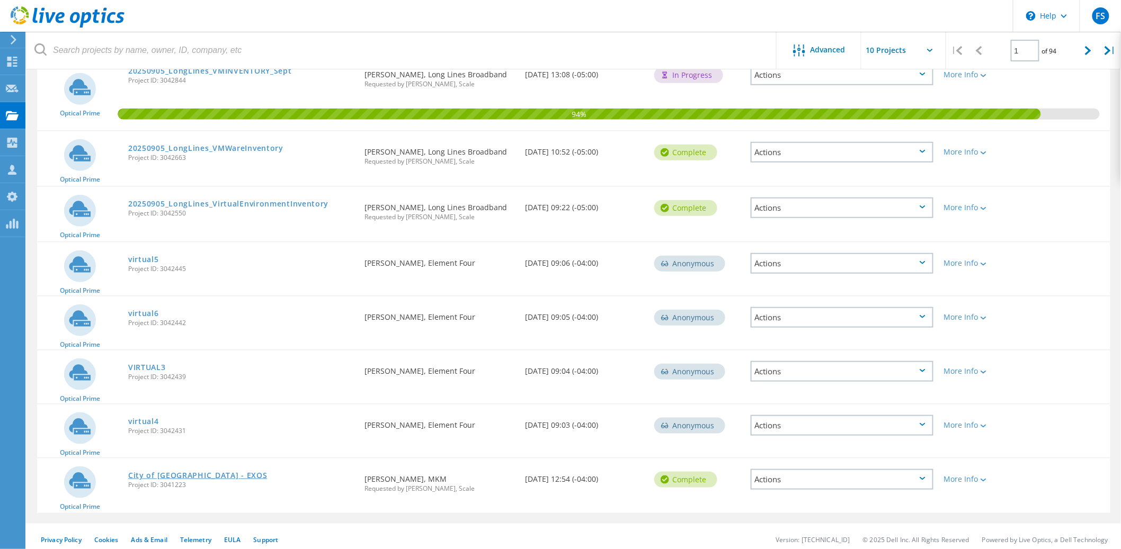
click at [182, 472] on link "City of New Haven - EXOS" at bounding box center [197, 475] width 139 height 7
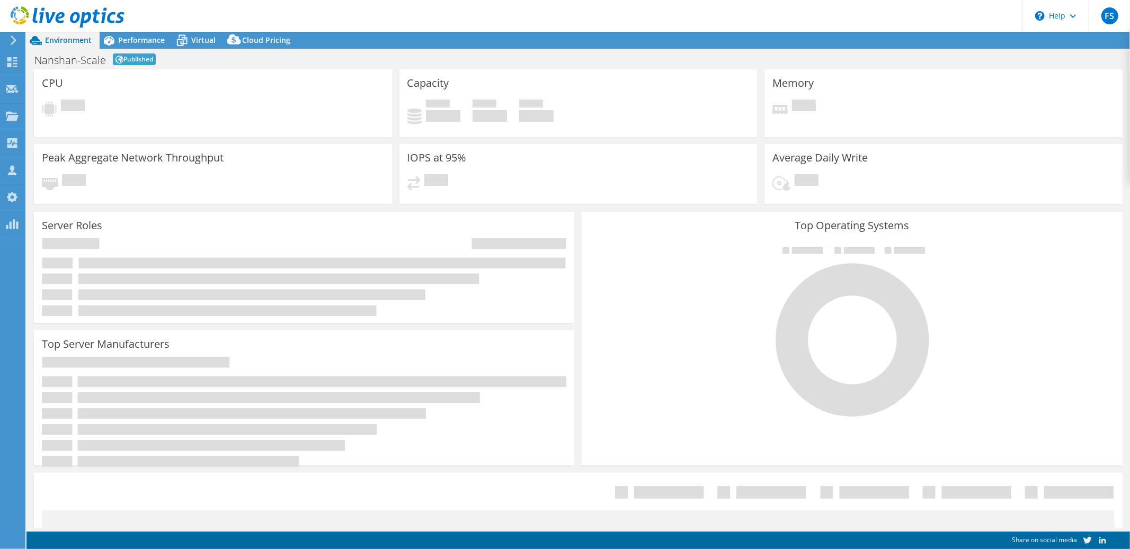
select select "USD"
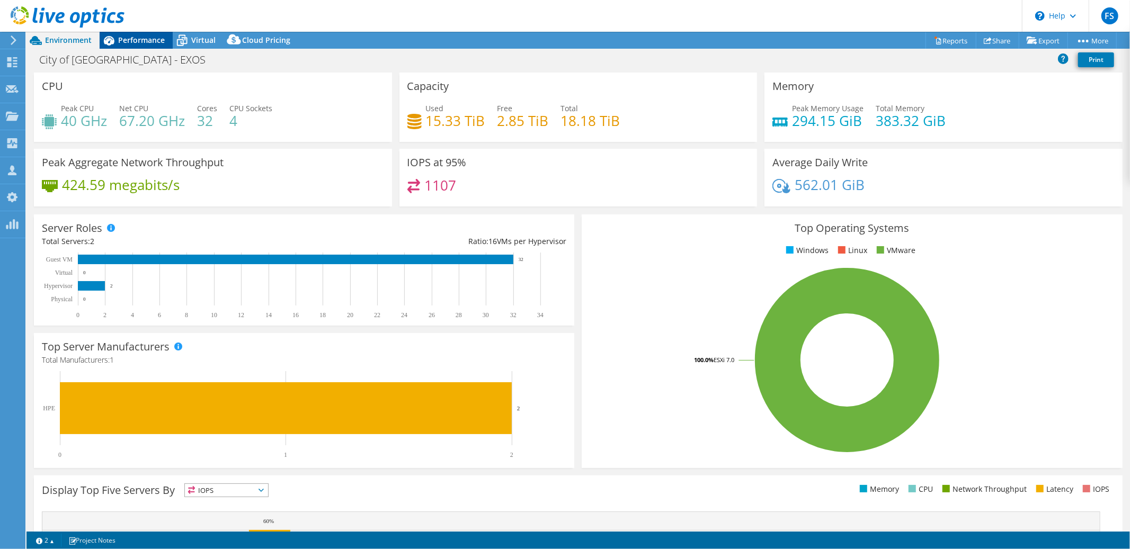
click at [137, 41] on span "Performance" at bounding box center [141, 40] width 47 height 10
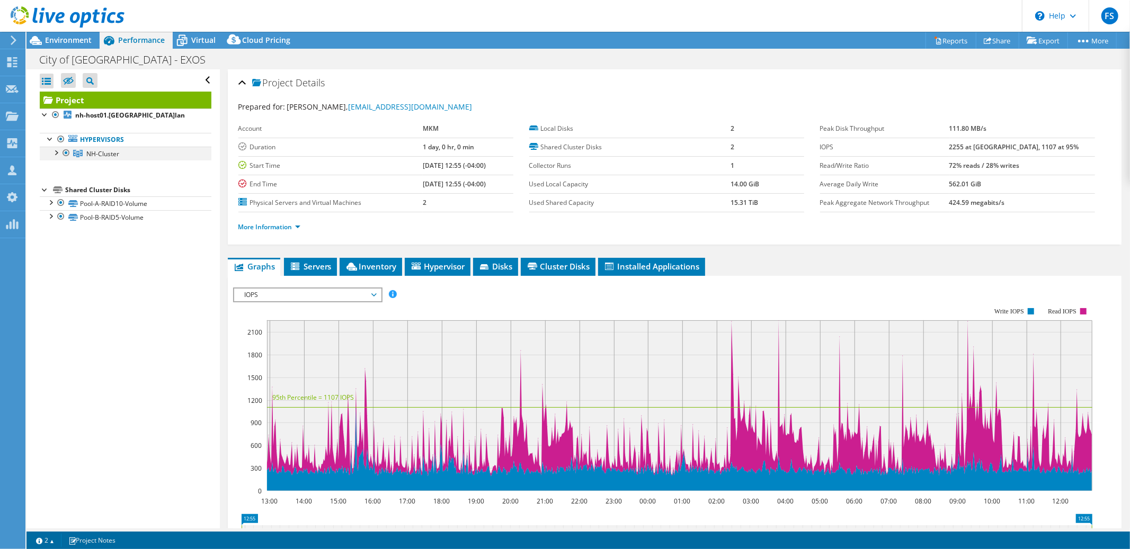
click at [55, 153] on div at bounding box center [55, 152] width 11 height 11
click at [82, 41] on span "Environment" at bounding box center [68, 40] width 47 height 10
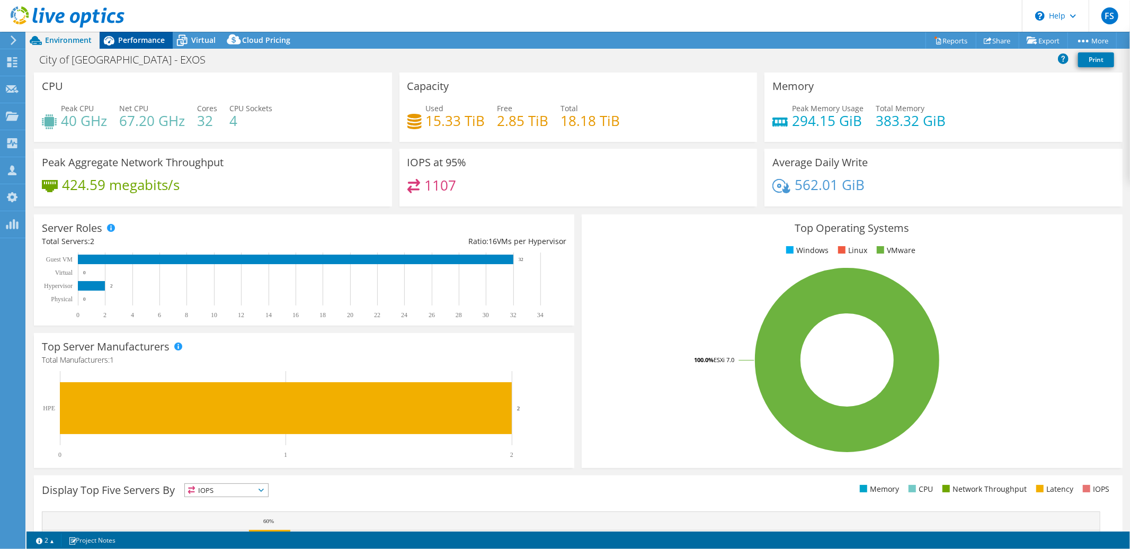
click at [137, 43] on span "Performance" at bounding box center [141, 40] width 47 height 10
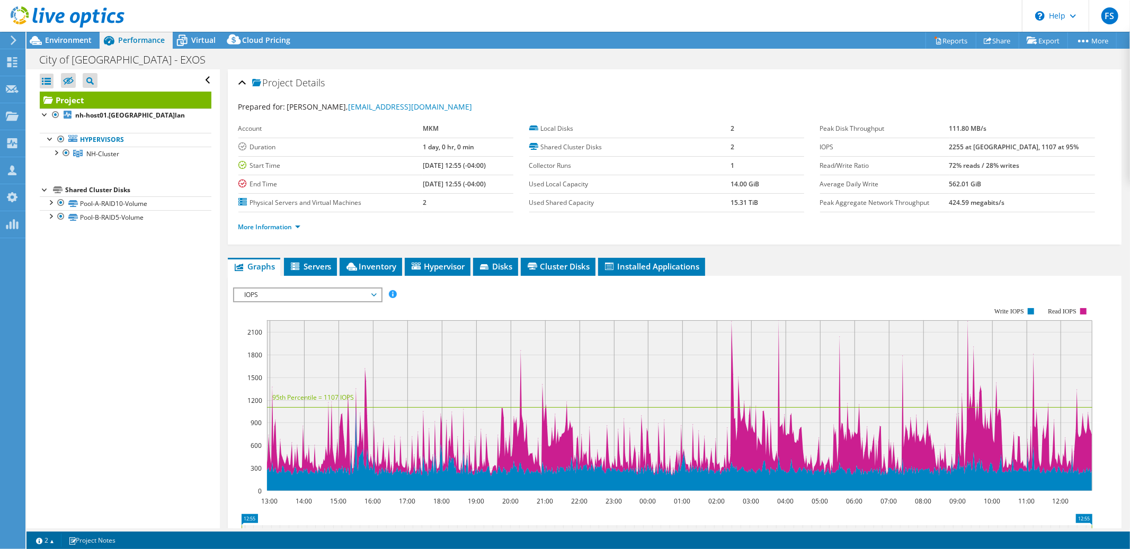
click at [373, 293] on span "IOPS" at bounding box center [307, 295] width 136 height 13
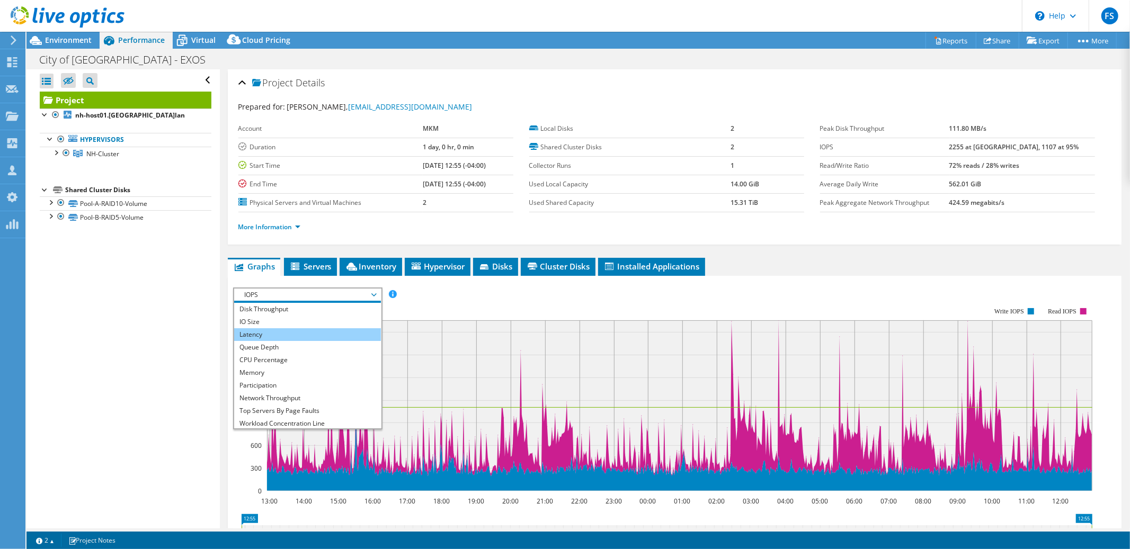
scroll to position [13, 0]
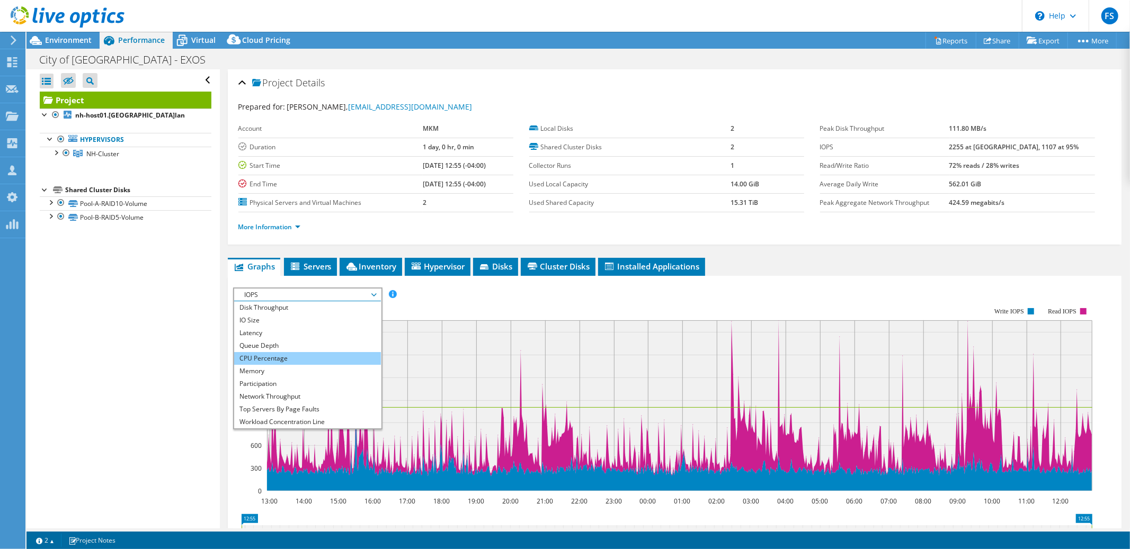
click at [321, 355] on li "CPU Percentage" at bounding box center [307, 358] width 147 height 13
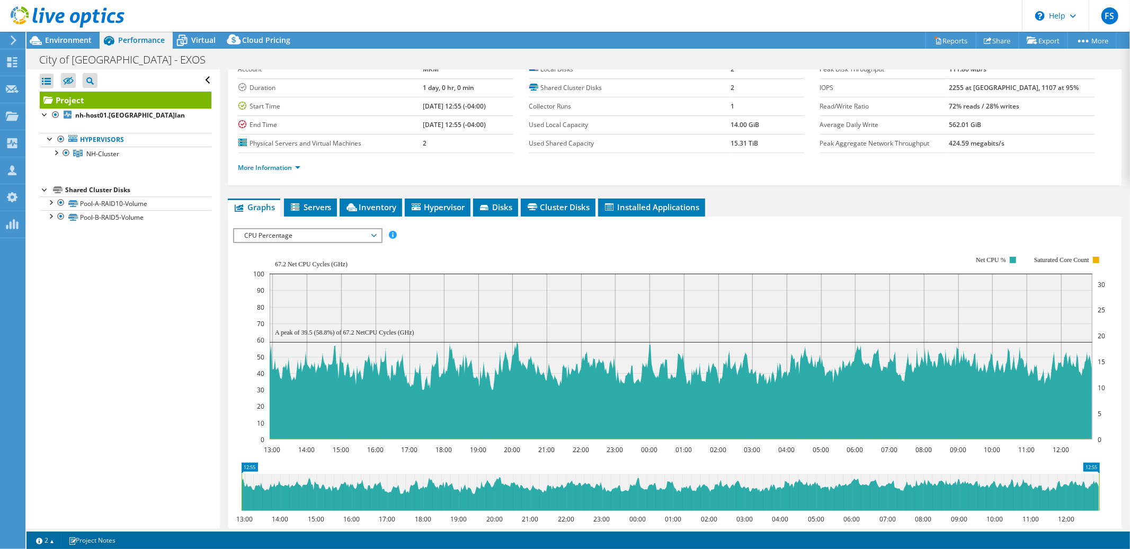
scroll to position [112, 0]
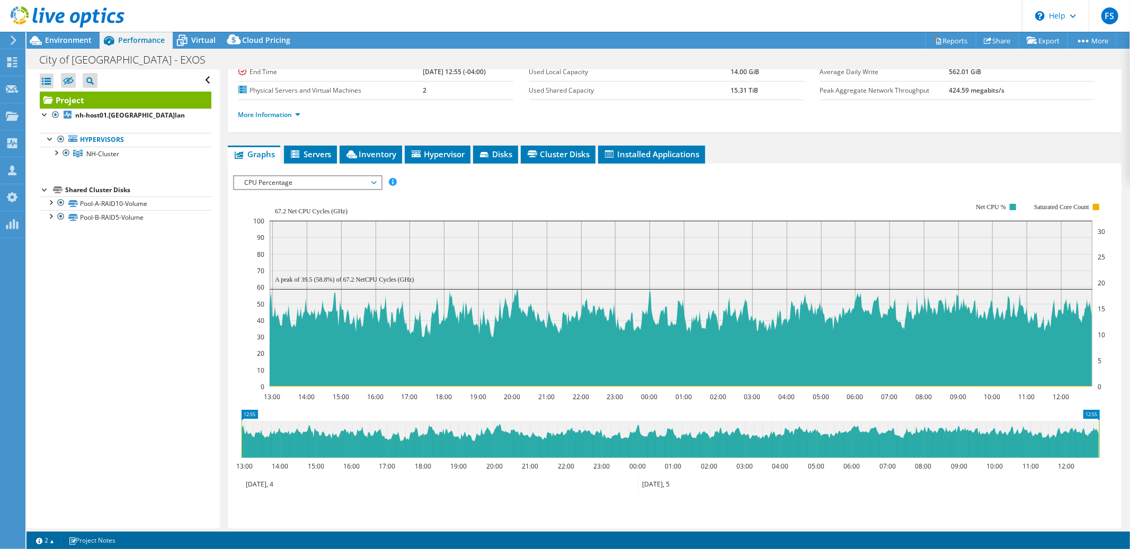
click at [373, 182] on span "CPU Percentage" at bounding box center [307, 182] width 136 height 13
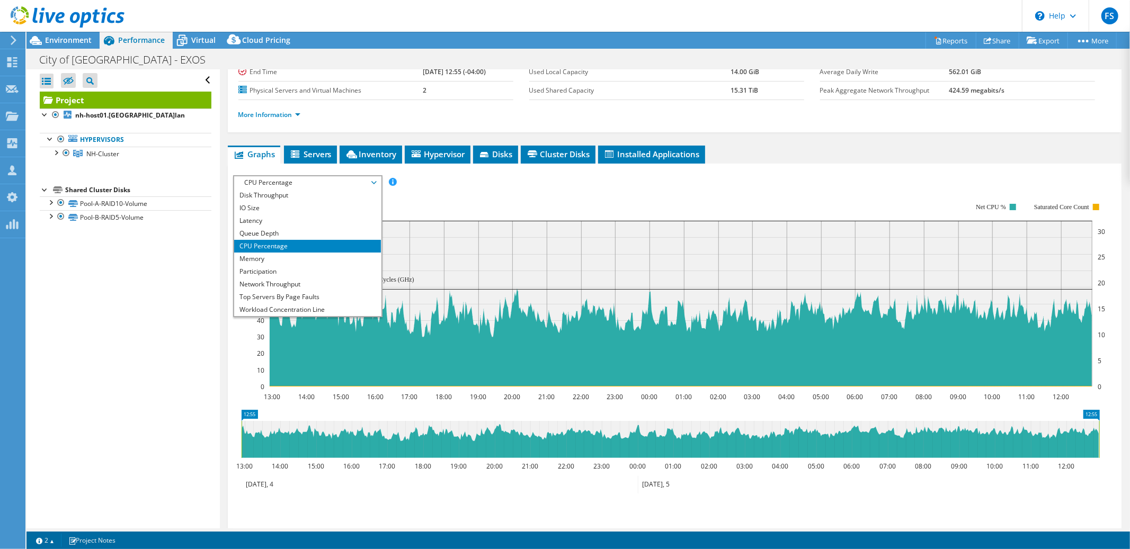
click at [373, 182] on span "CPU Percentage" at bounding box center [307, 182] width 136 height 13
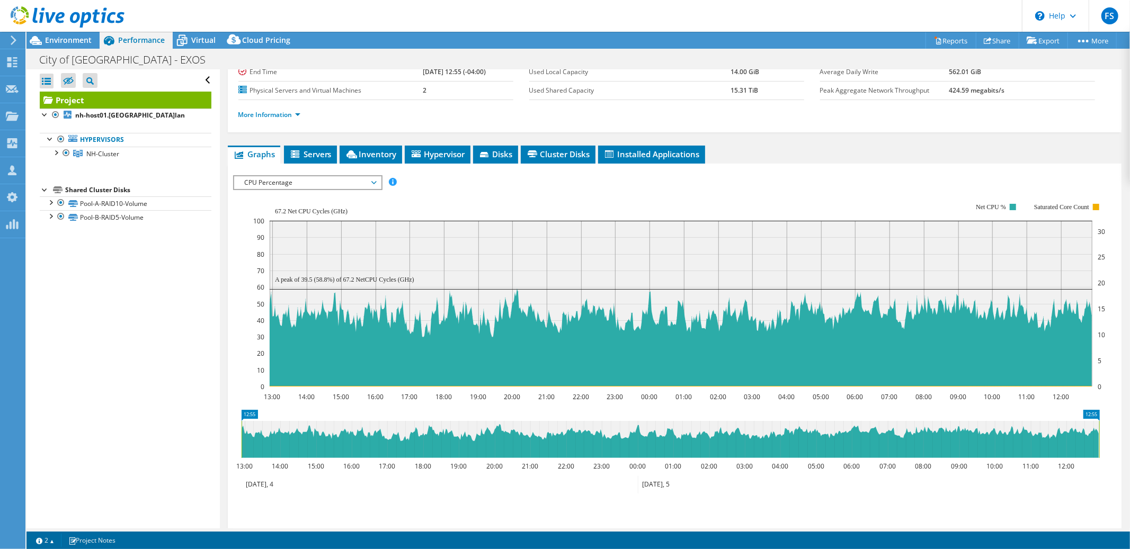
click at [373, 182] on span "CPU Percentage" at bounding box center [307, 182] width 136 height 13
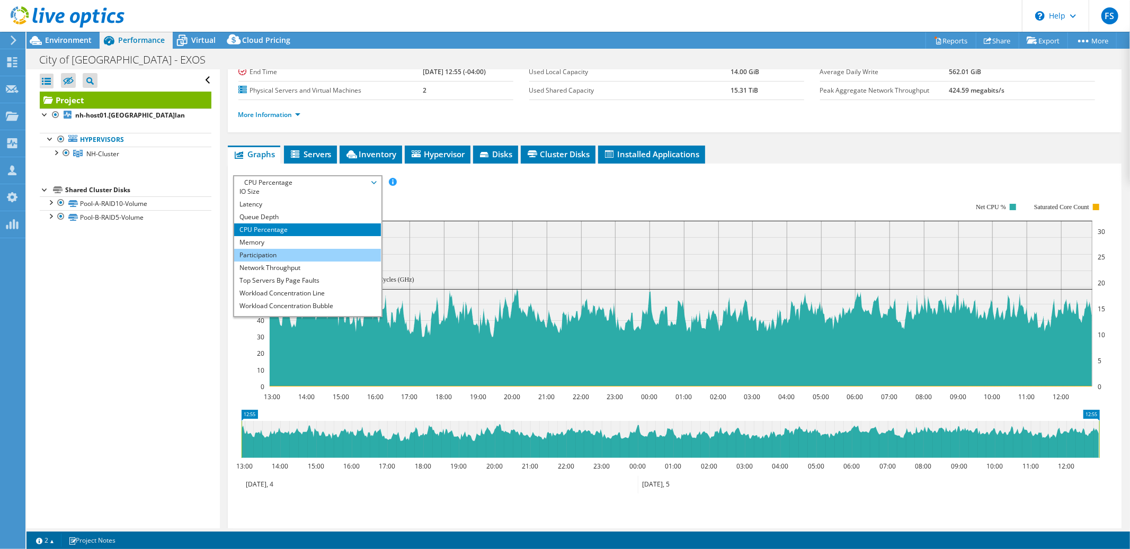
scroll to position [38, 0]
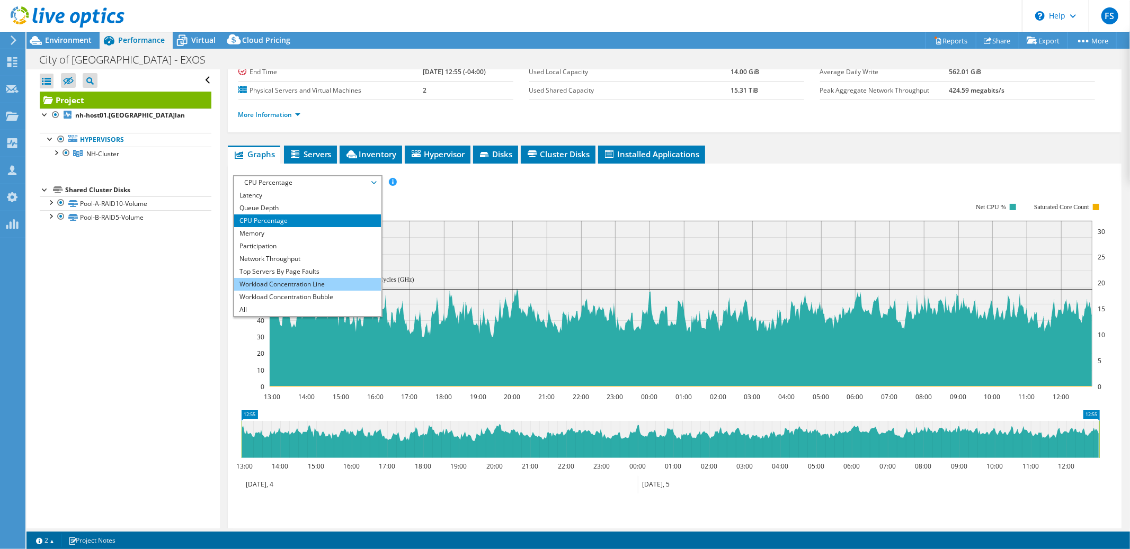
click at [297, 284] on li "Workload Concentration Line" at bounding box center [307, 284] width 147 height 13
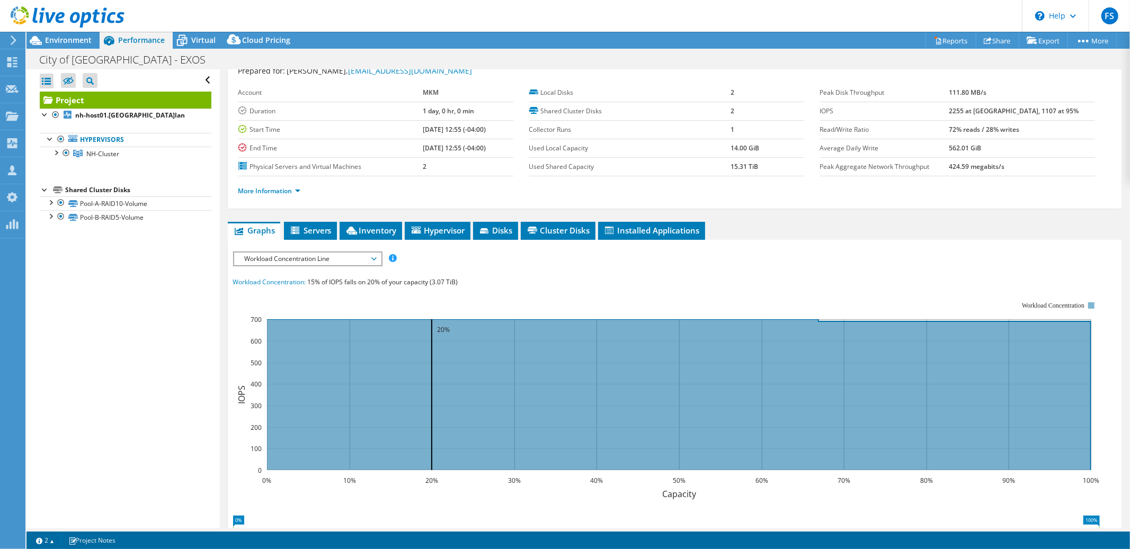
scroll to position [0, 0]
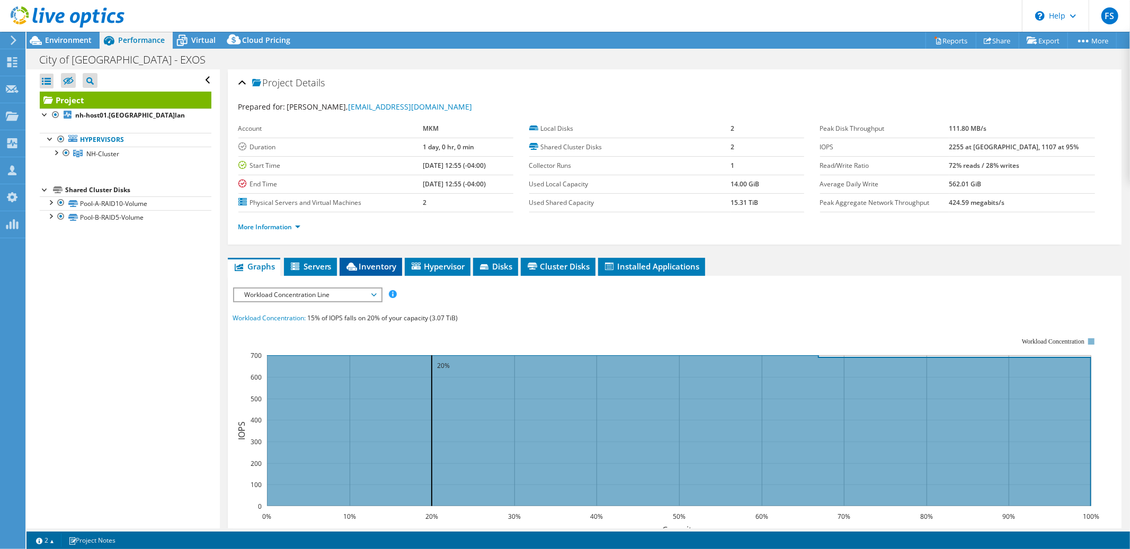
click at [372, 265] on span "Inventory" at bounding box center [371, 266] width 52 height 11
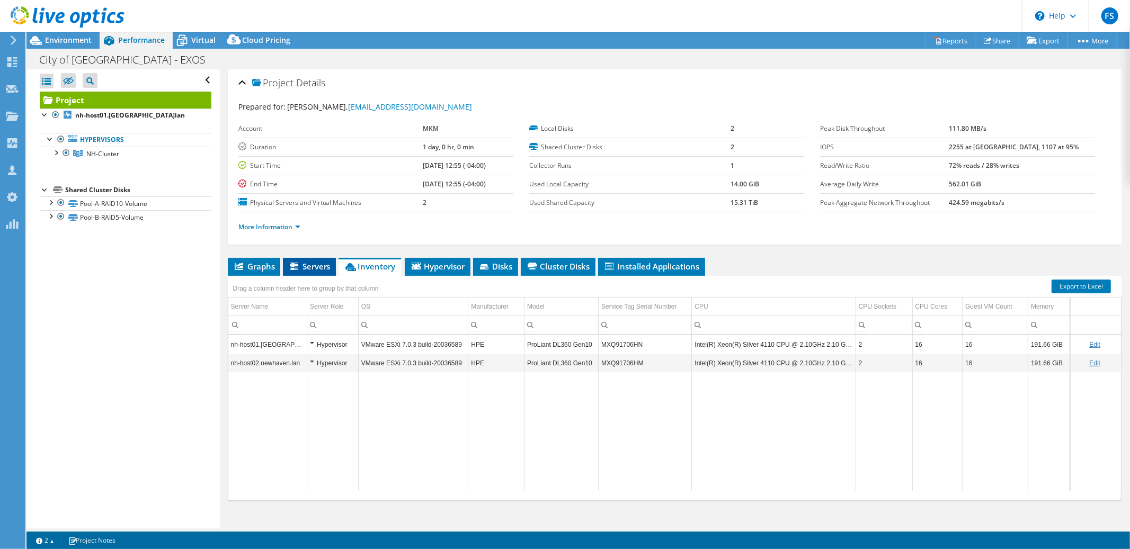
click at [313, 264] on span "Servers" at bounding box center [309, 266] width 42 height 11
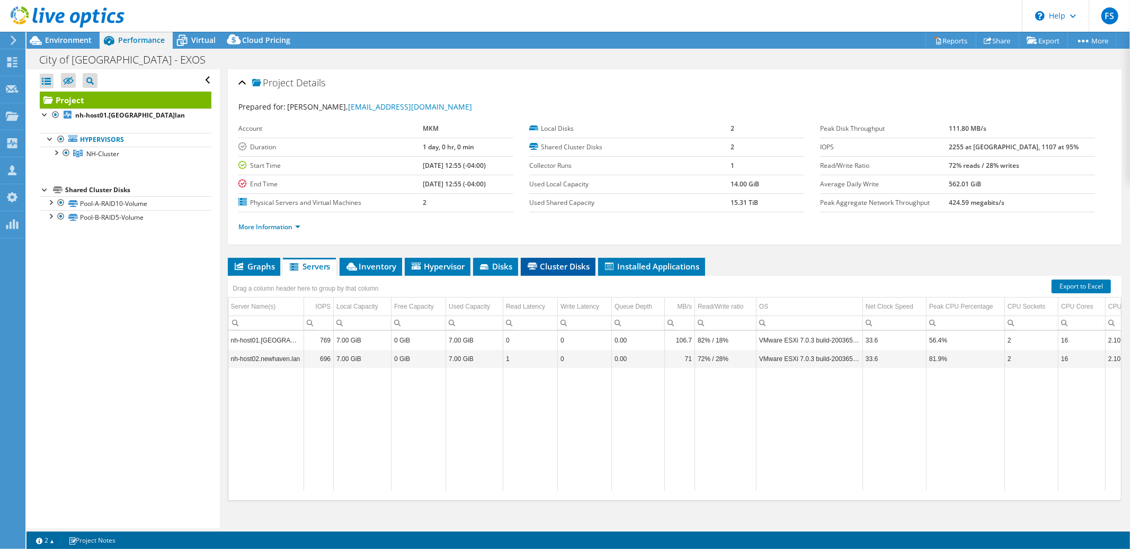
click at [553, 269] on span "Cluster Disks" at bounding box center [558, 266] width 64 height 11
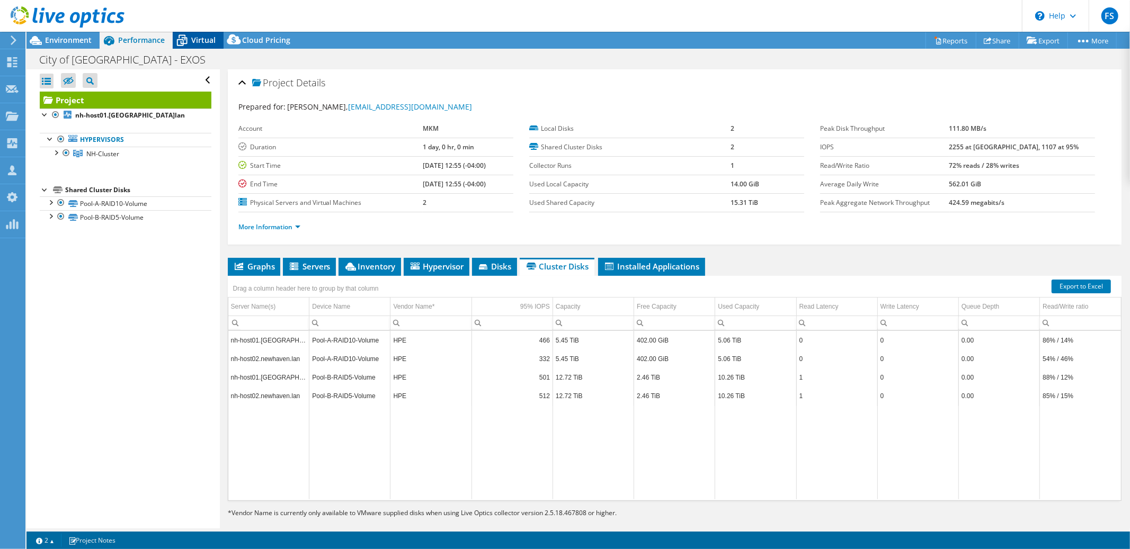
click at [194, 44] on span "Virtual" at bounding box center [203, 40] width 24 height 10
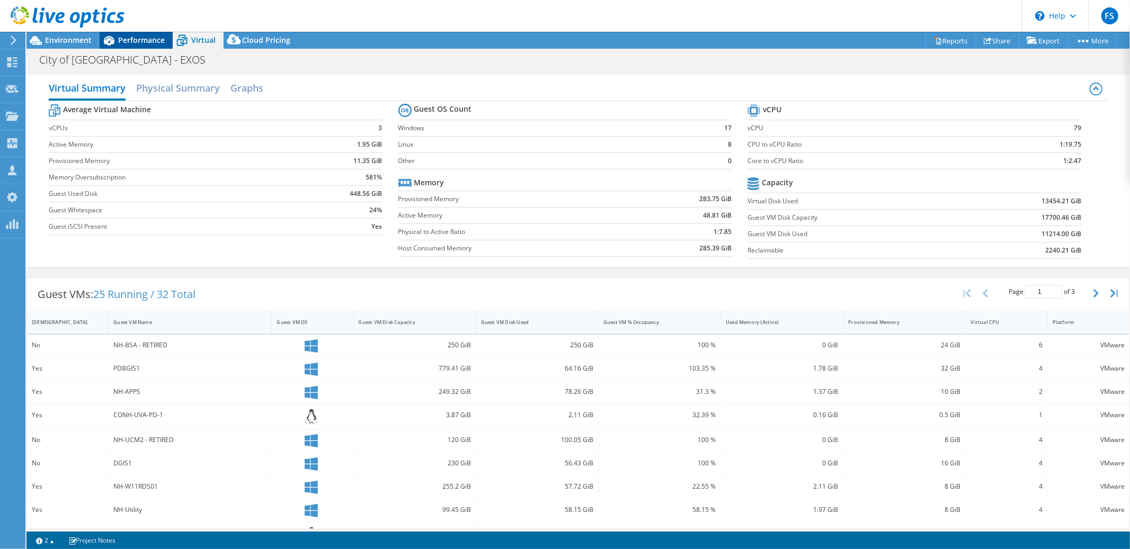
click at [139, 43] on span "Performance" at bounding box center [141, 40] width 47 height 10
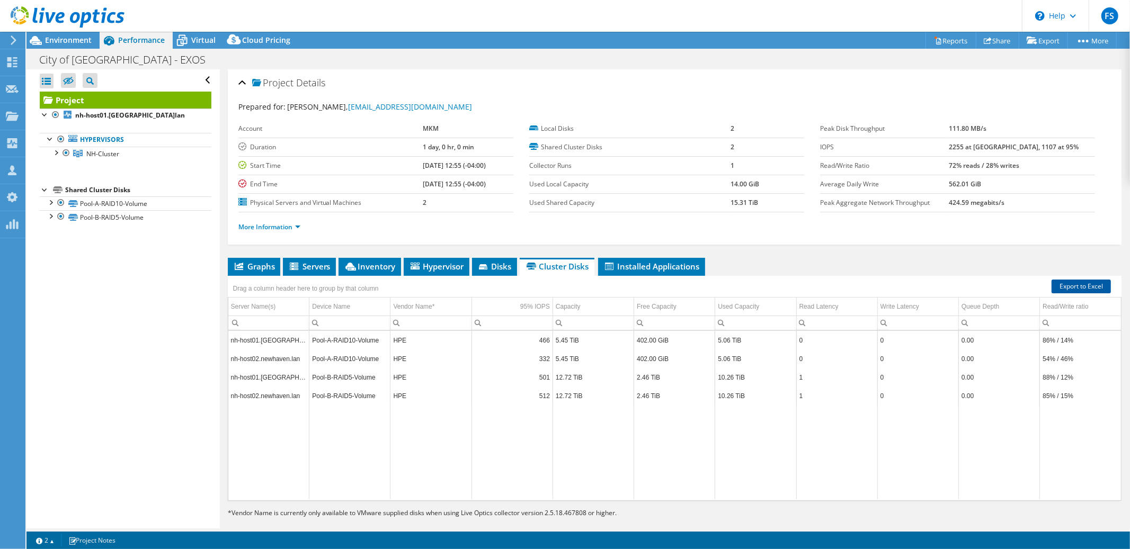
click at [1070, 286] on link "Export to Excel" at bounding box center [1081, 287] width 59 height 14
click at [201, 42] on span "Virtual" at bounding box center [203, 40] width 24 height 10
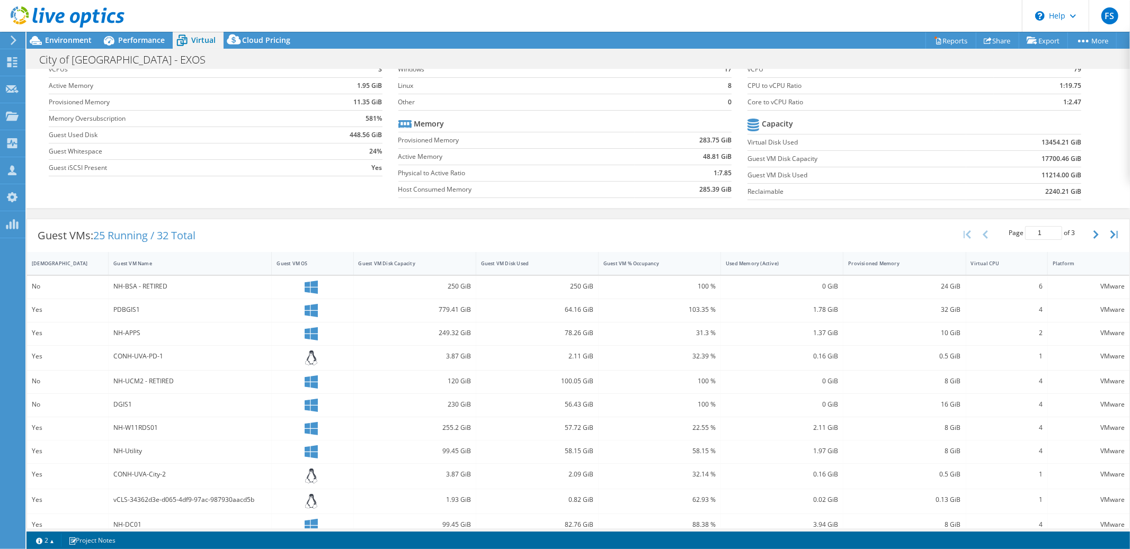
scroll to position [168, 0]
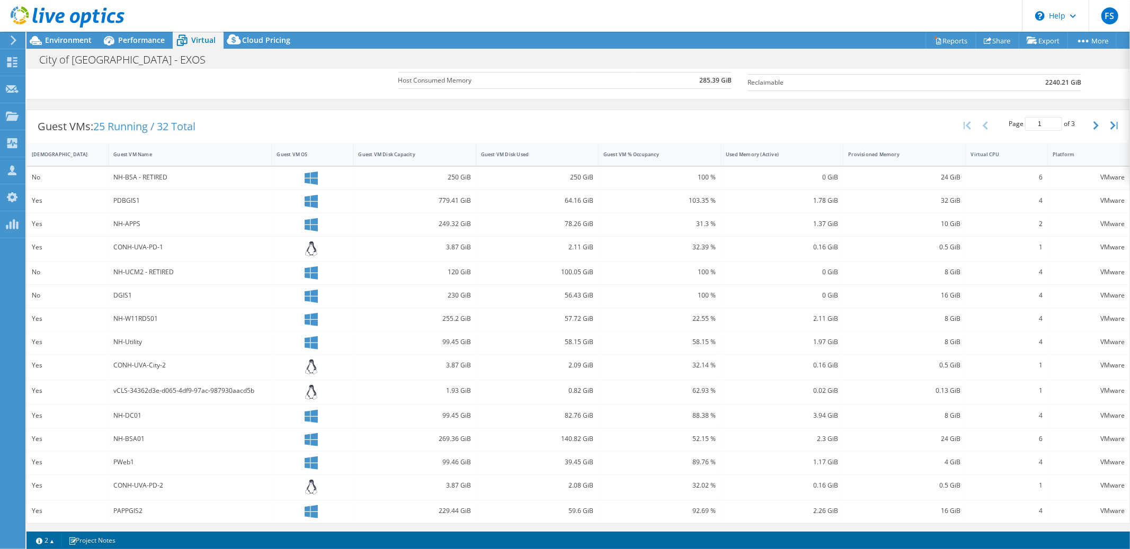
click at [1015, 151] on div "Virtual CPU" at bounding box center [1000, 154] width 59 height 7
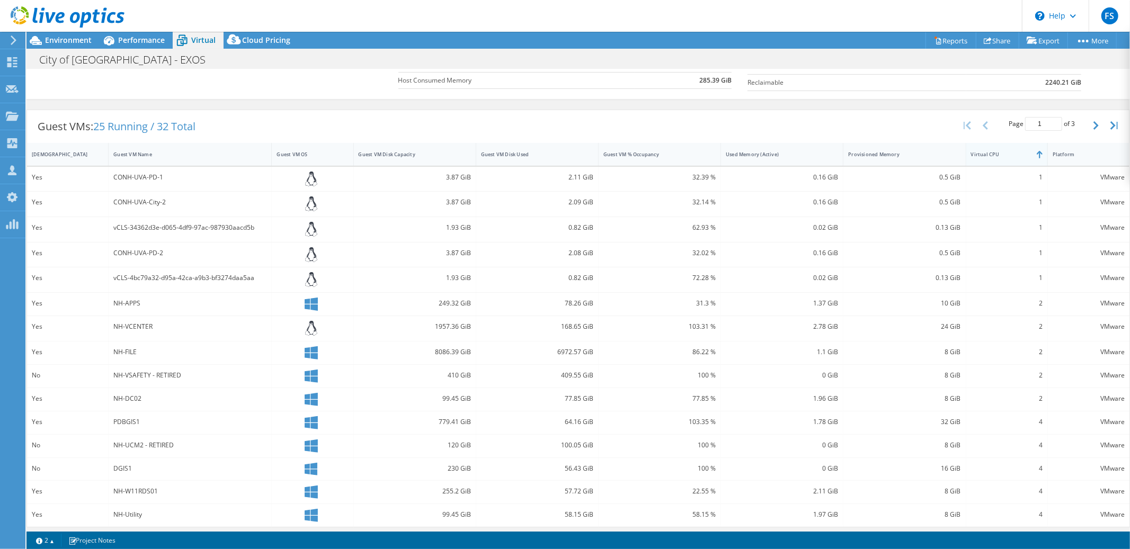
click at [1015, 151] on div "Virtual CPU" at bounding box center [1000, 154] width 59 height 7
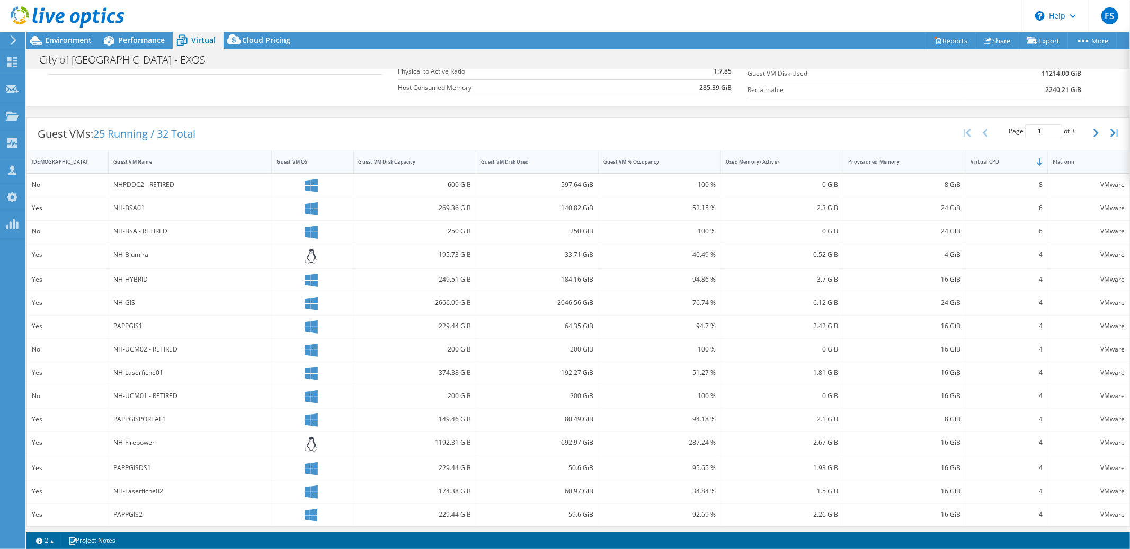
scroll to position [164, 0]
click at [929, 158] on div "Provisioned Memory" at bounding box center [898, 158] width 100 height 7
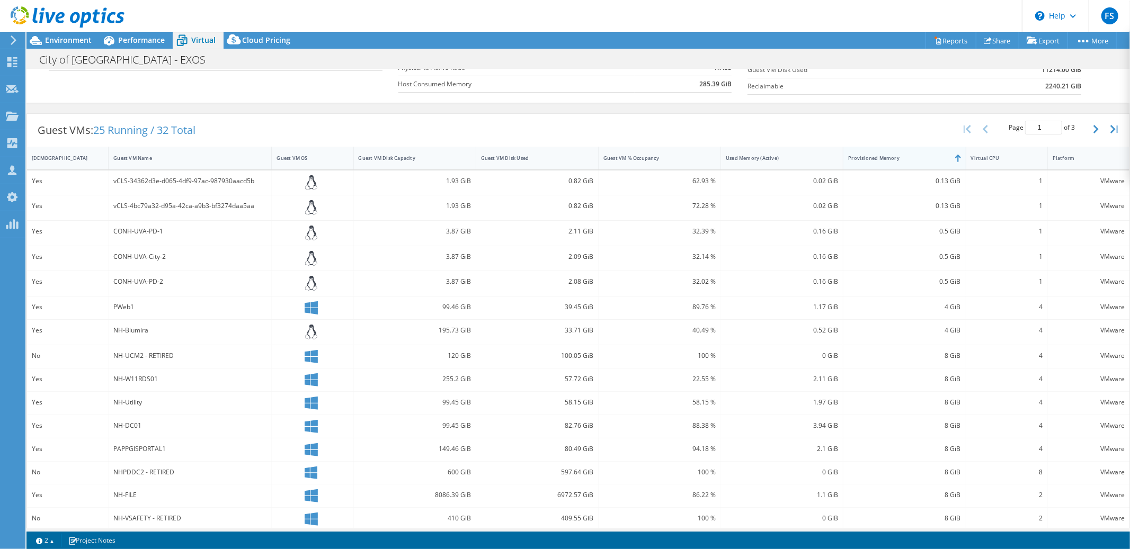
click at [929, 158] on div "Provisioned Memory" at bounding box center [898, 158] width 100 height 7
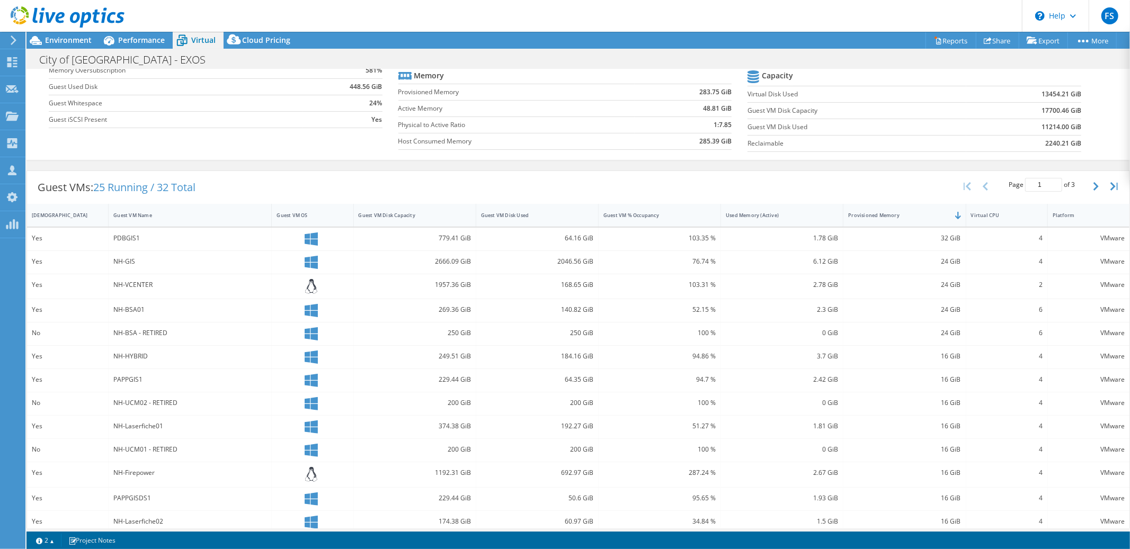
scroll to position [0, 0]
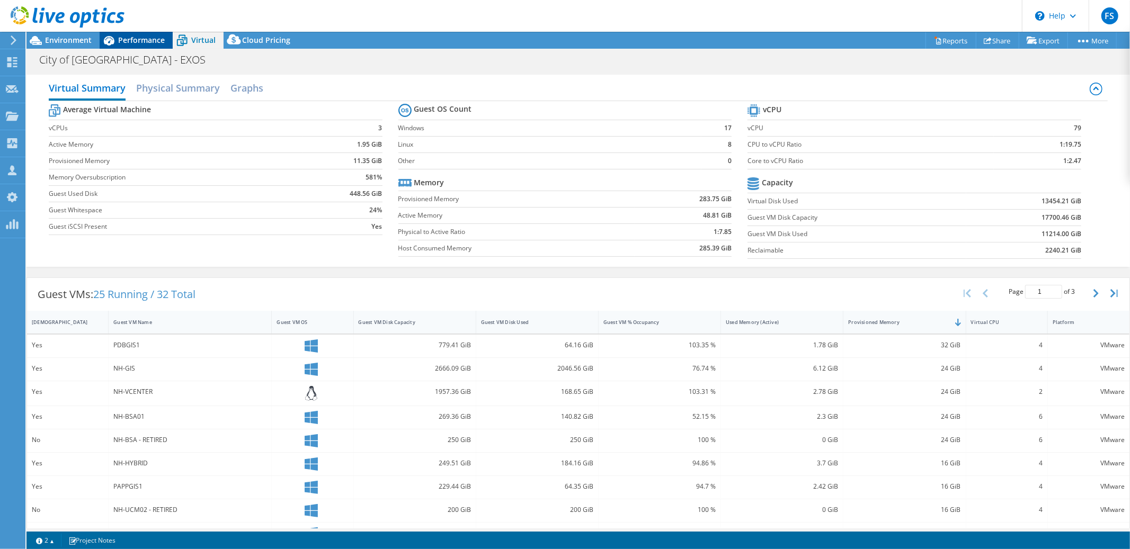
click at [146, 45] on span "Performance" at bounding box center [141, 40] width 47 height 10
